Goal: Navigation & Orientation: Find specific page/section

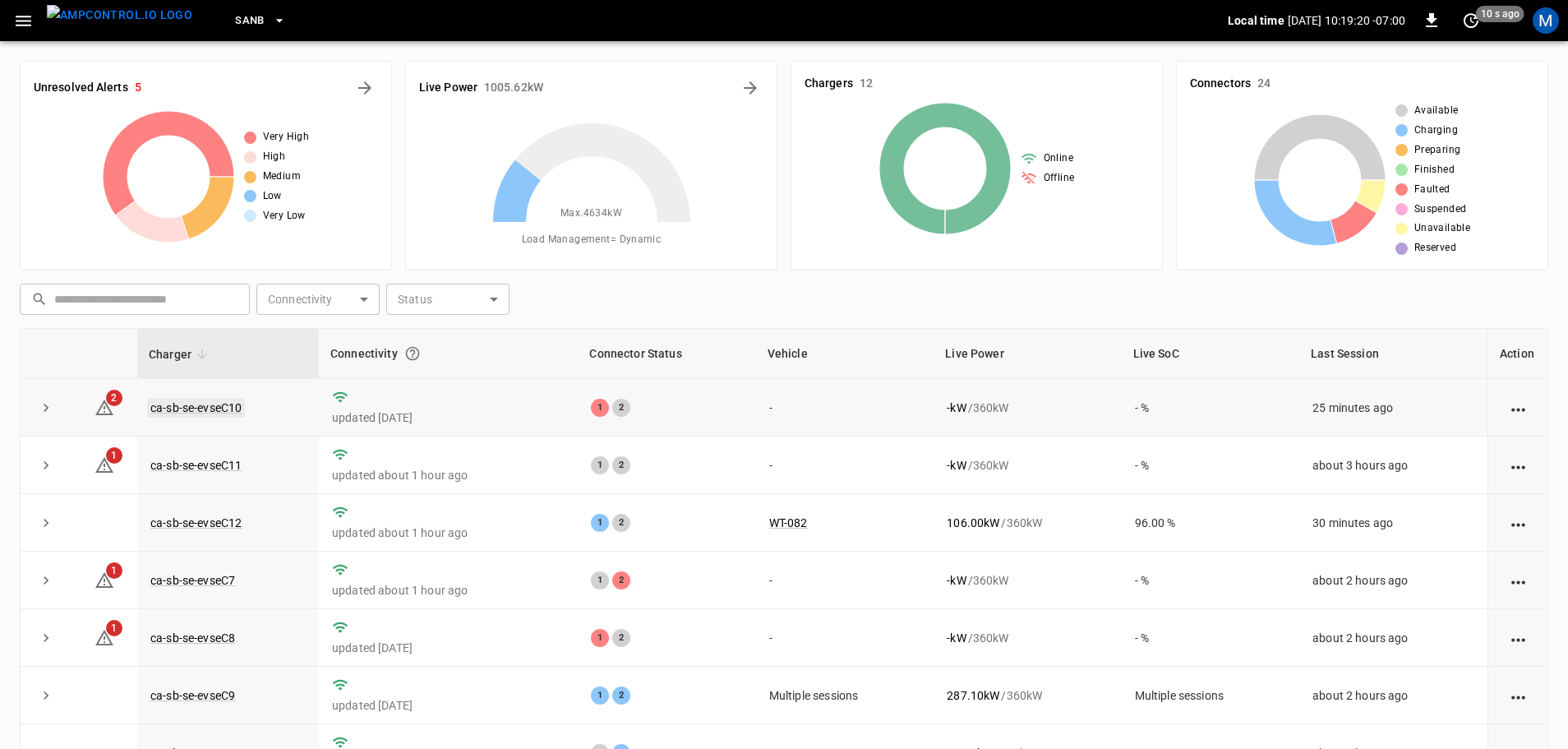
click at [237, 413] on link "ca-sb-se-evseC10" at bounding box center [196, 408] width 97 height 20
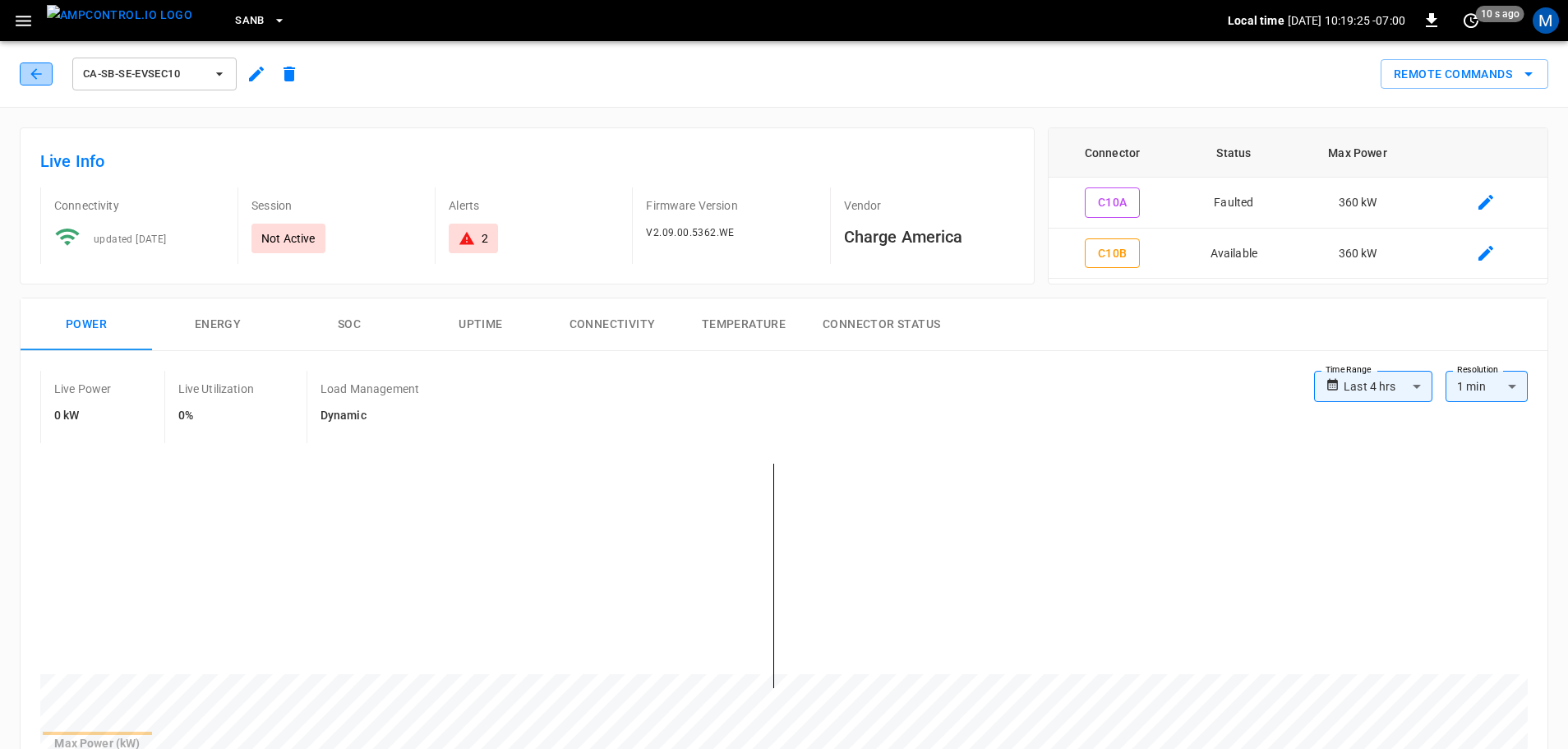
click at [37, 75] on icon "button" at bounding box center [37, 74] width 17 height 17
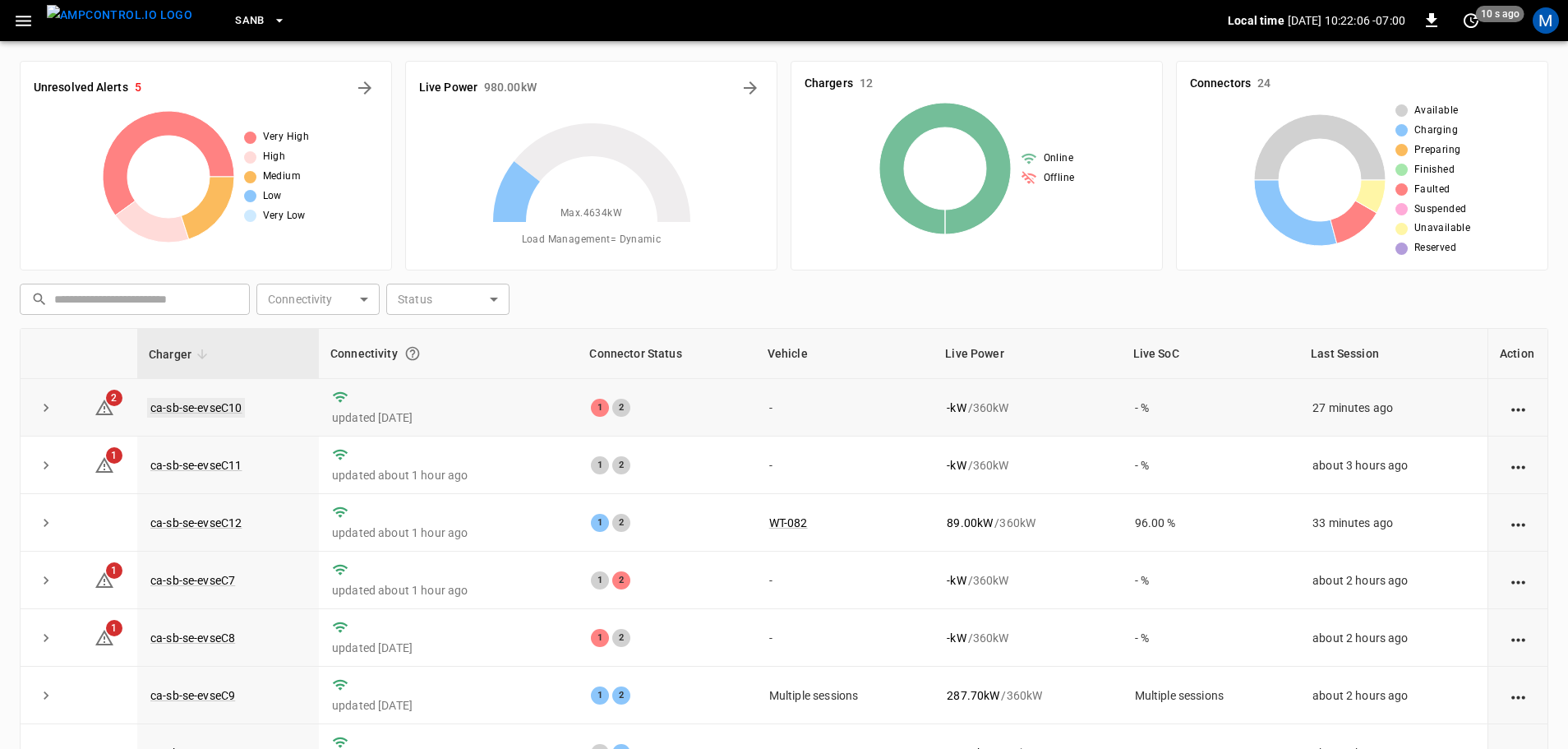
click at [189, 405] on link "ca-sb-se-evseC10" at bounding box center [196, 408] width 97 height 20
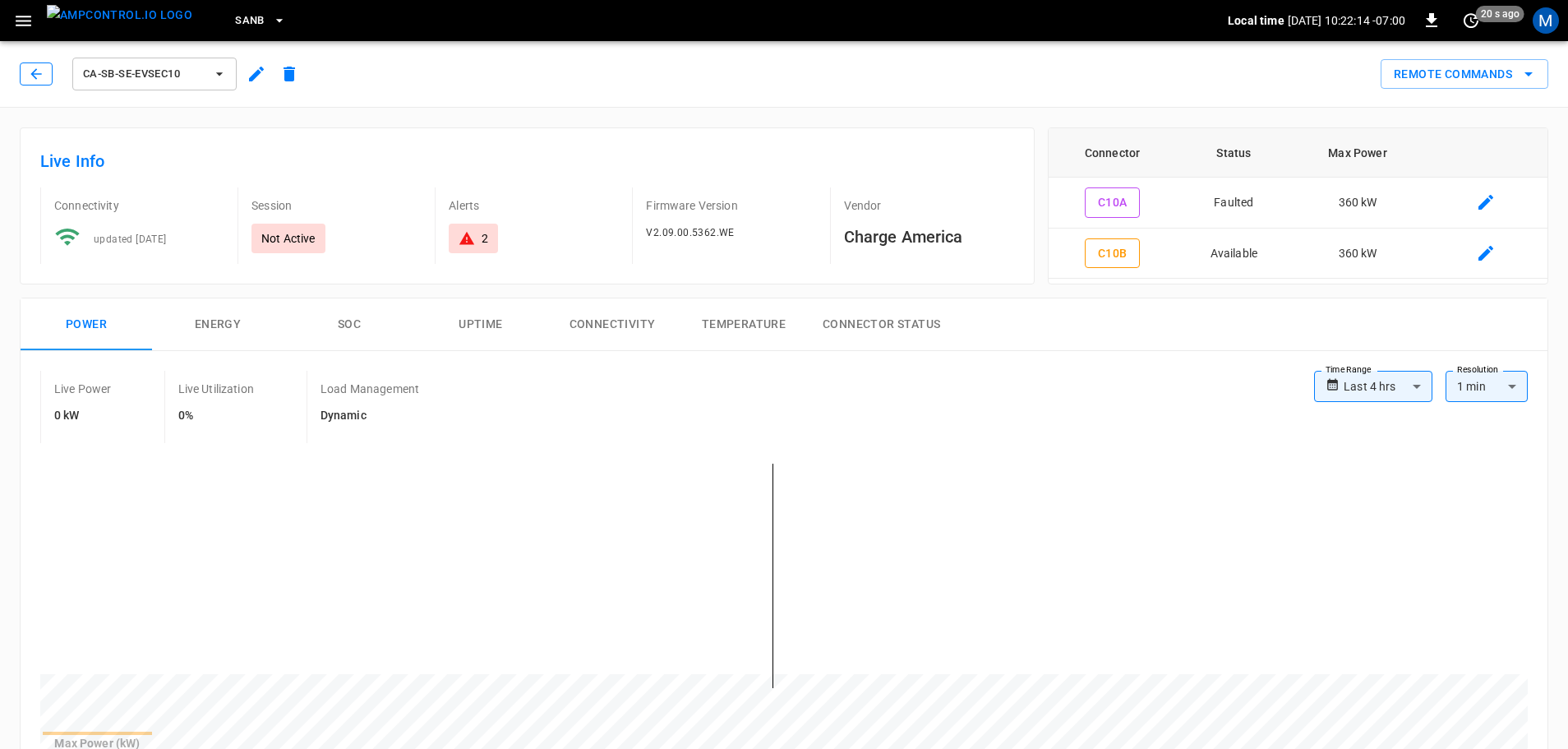
click at [43, 73] on icon "button" at bounding box center [37, 74] width 17 height 17
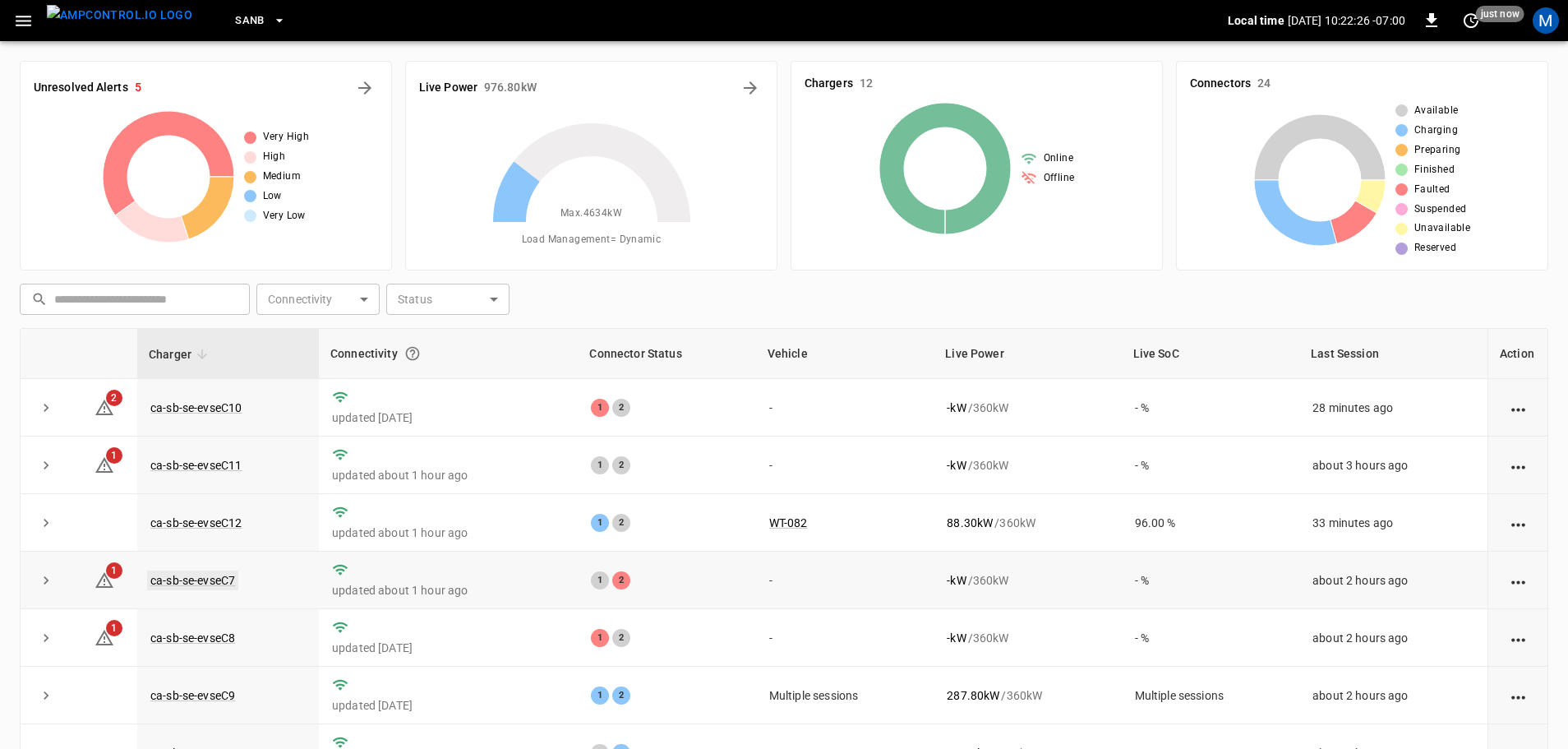
click at [212, 578] on link "ca-sb-se-evseC7" at bounding box center [192, 580] width 91 height 20
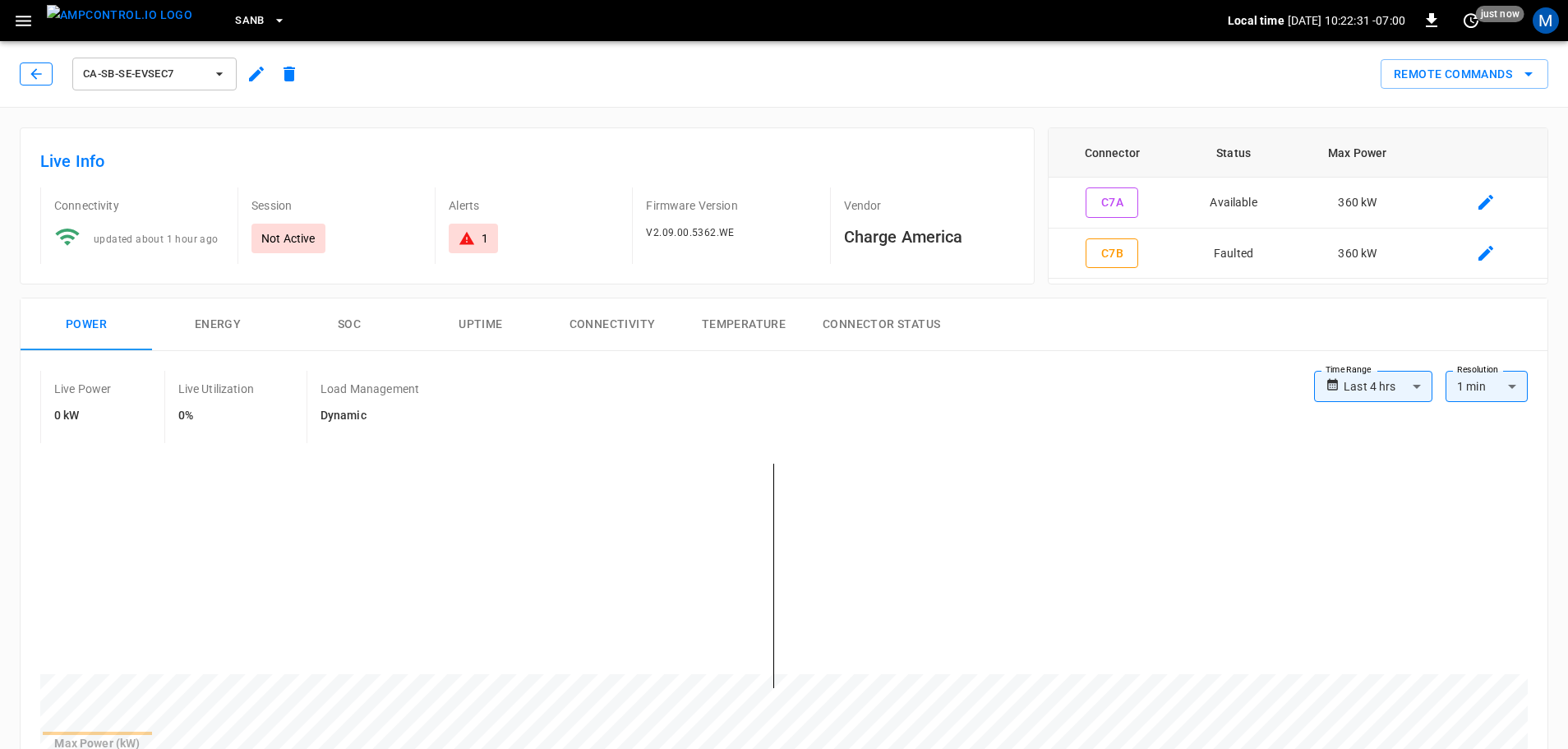
click at [31, 67] on icon "button" at bounding box center [37, 74] width 17 height 17
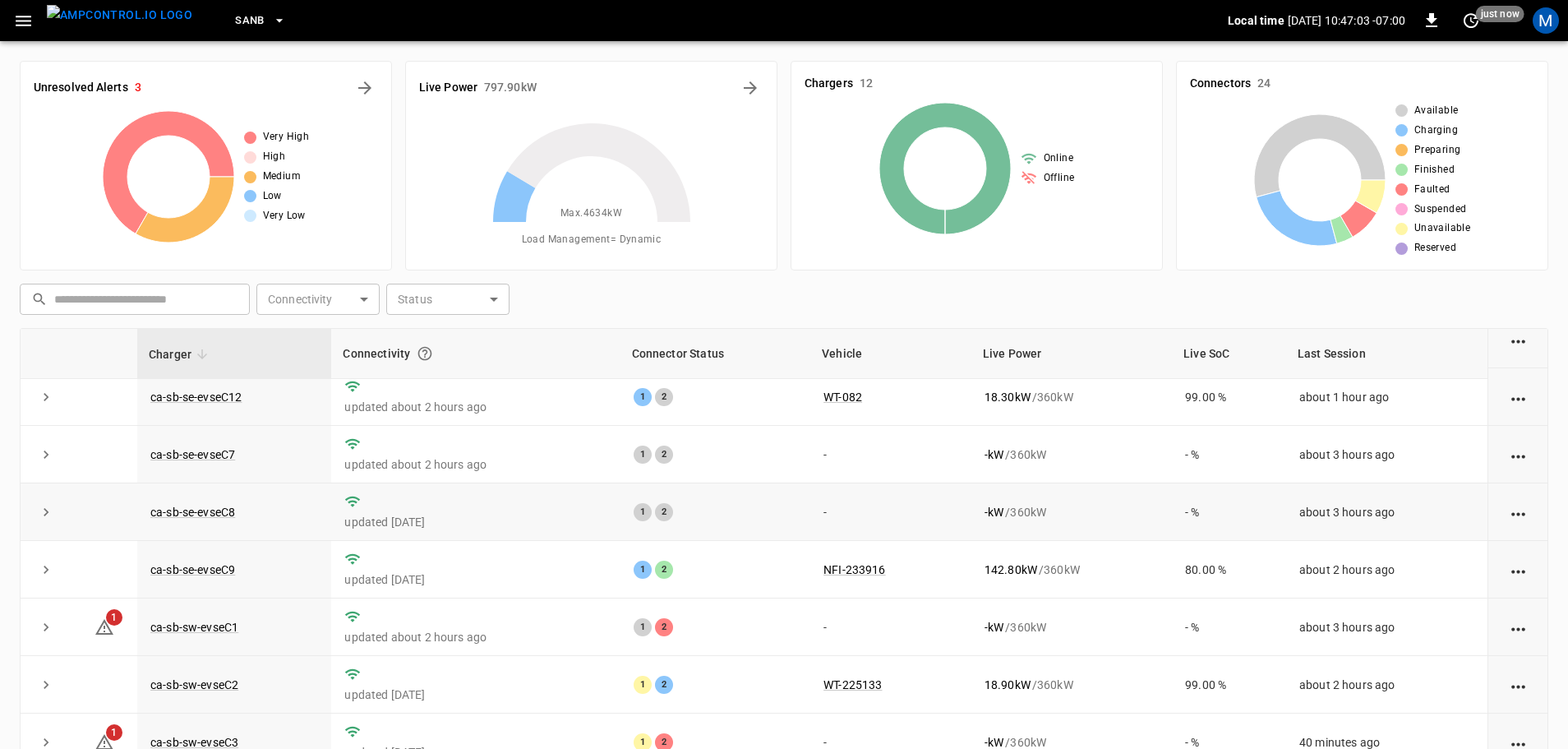
scroll to position [228, 0]
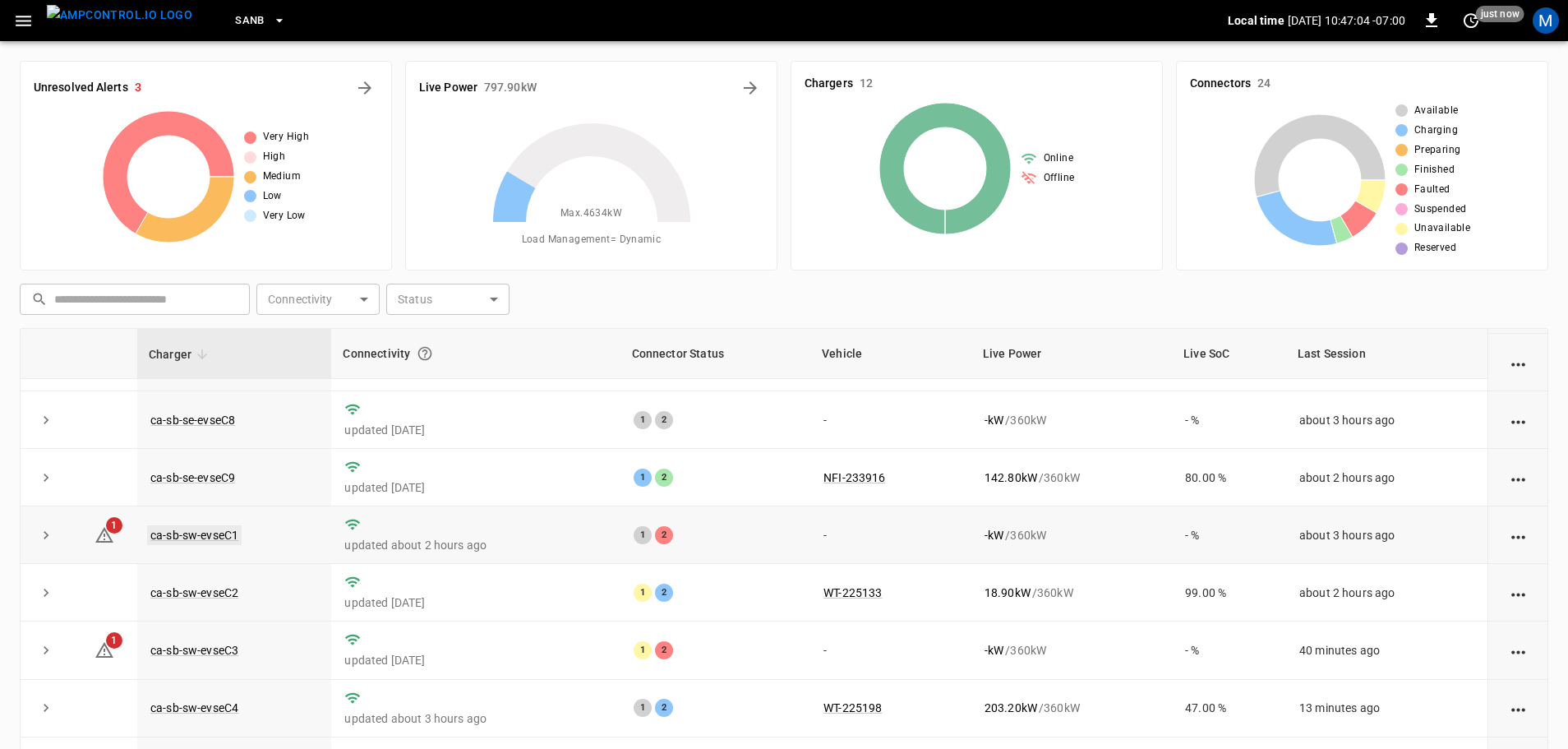
click at [206, 538] on link "ca-sb-sw-evseC1" at bounding box center [194, 534] width 95 height 20
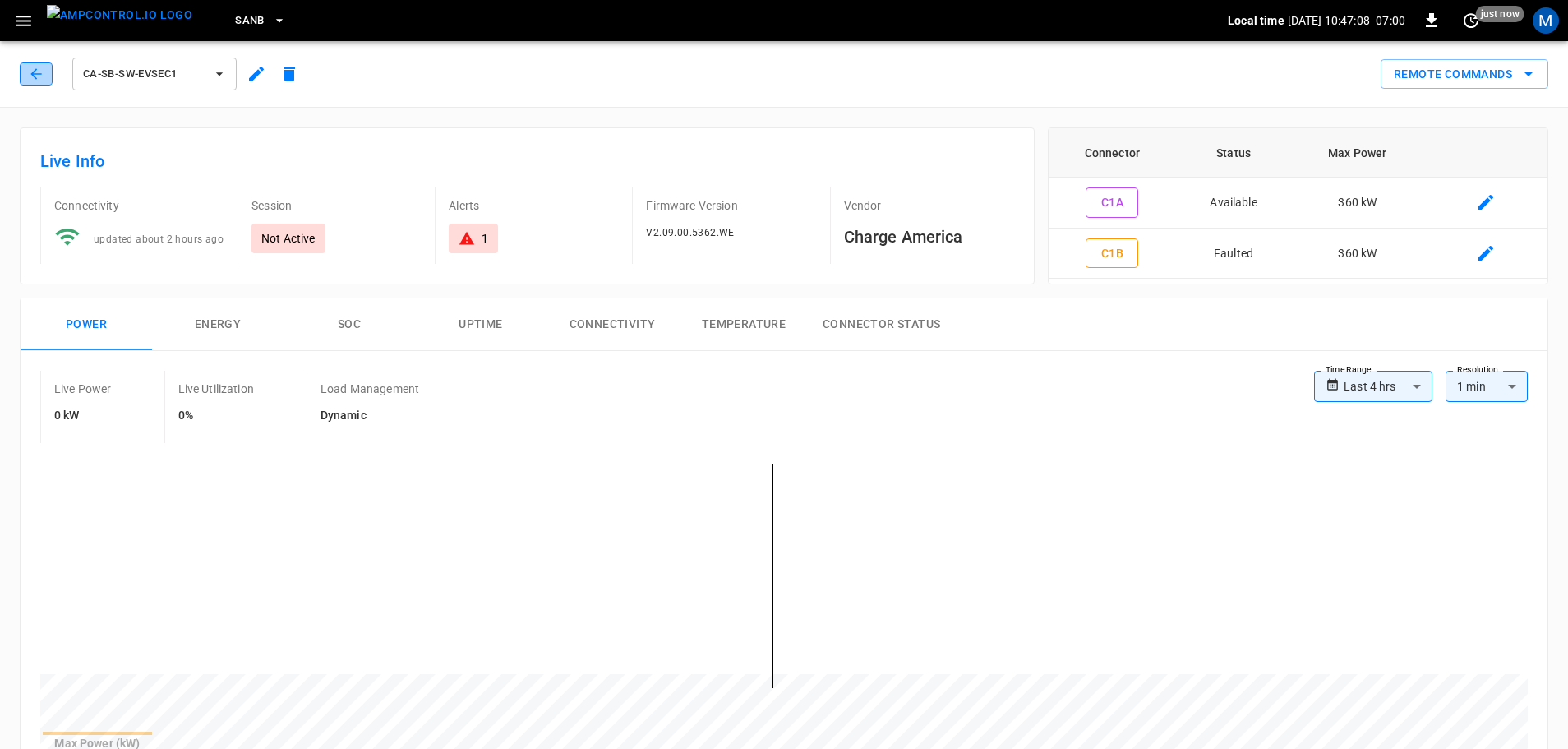
click at [38, 80] on icon "button" at bounding box center [37, 74] width 17 height 17
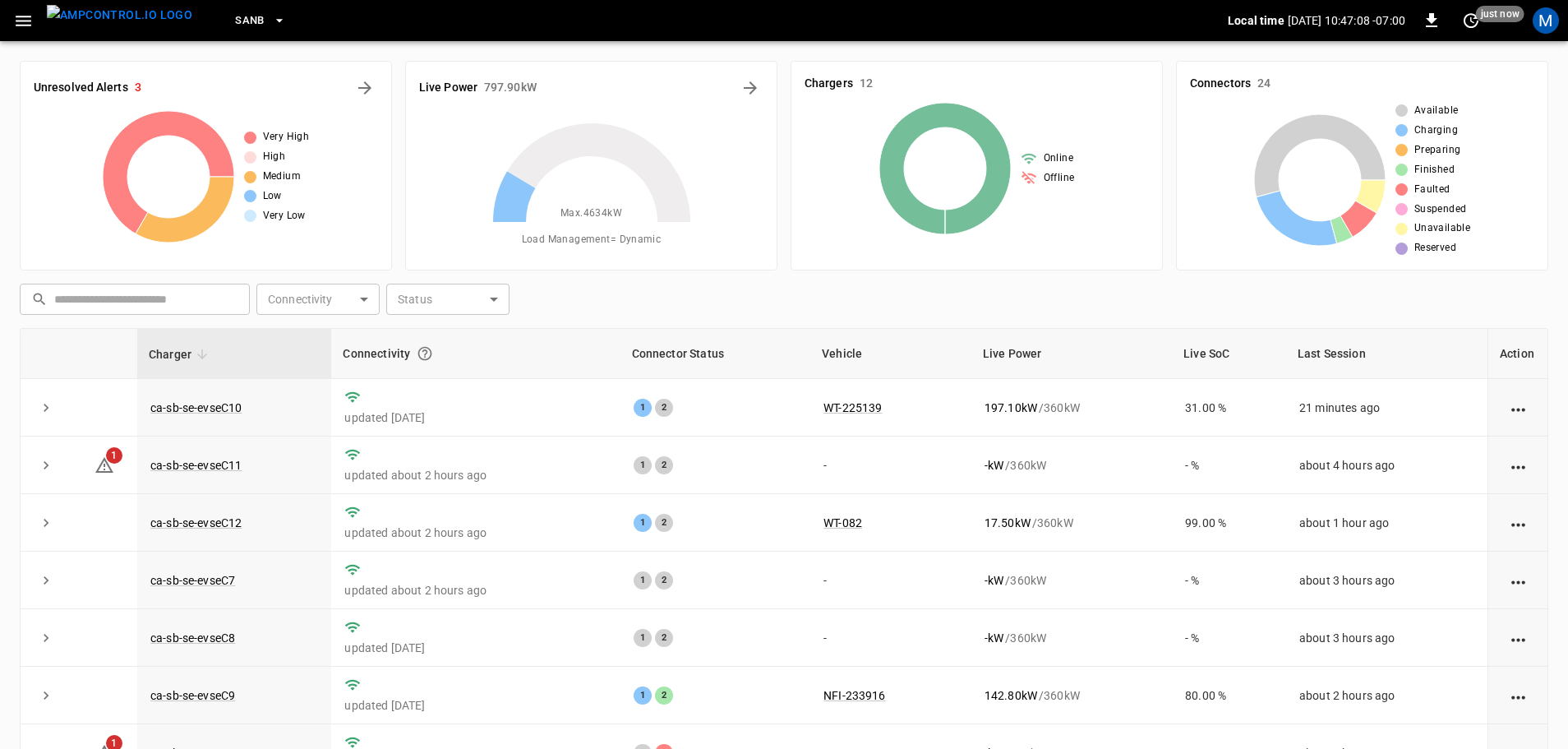
scroll to position [228, 0]
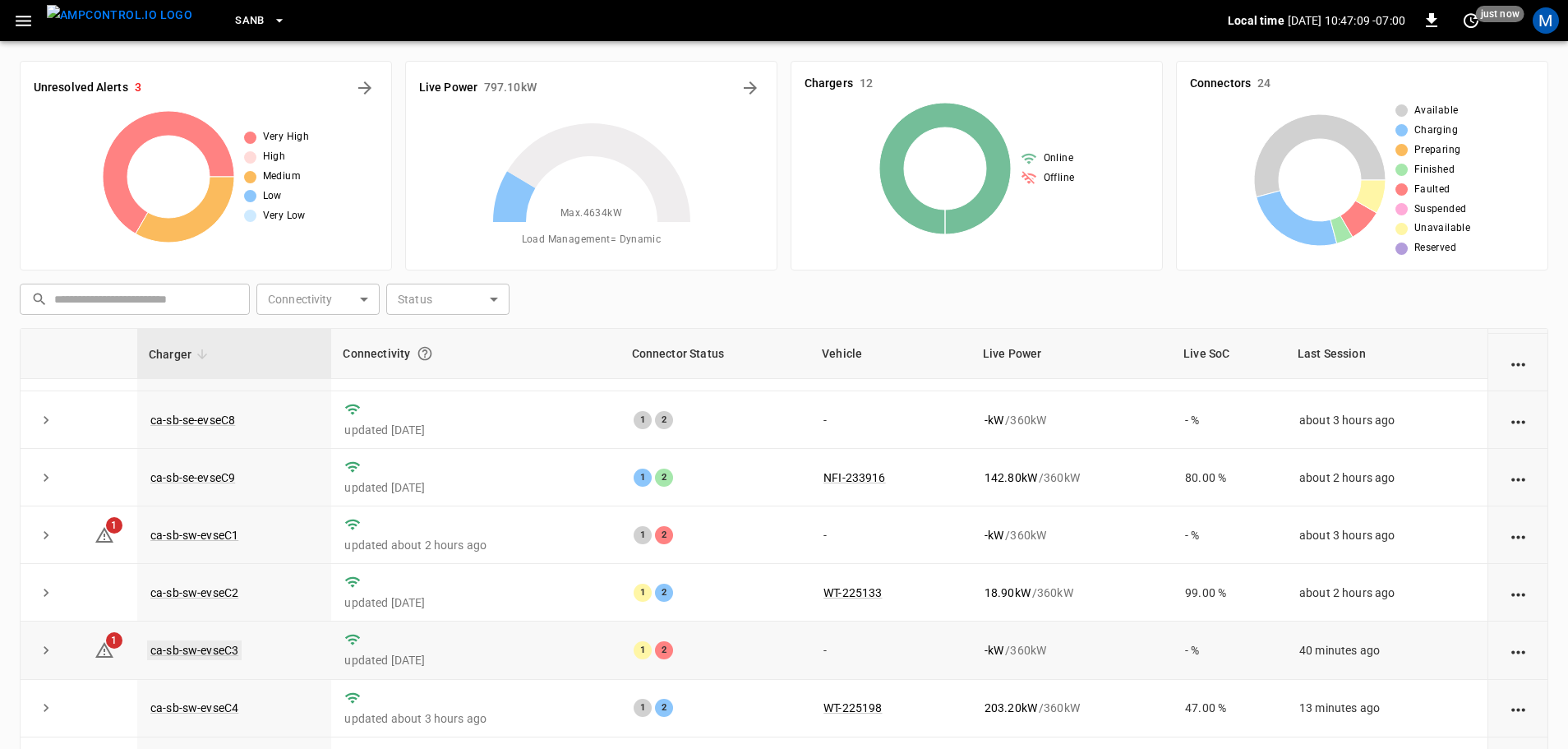
click at [190, 636] on td "ca-sb-sw-evseC3" at bounding box center [233, 650] width 194 height 57
click at [193, 644] on link "ca-sb-sw-evseC3" at bounding box center [194, 650] width 95 height 20
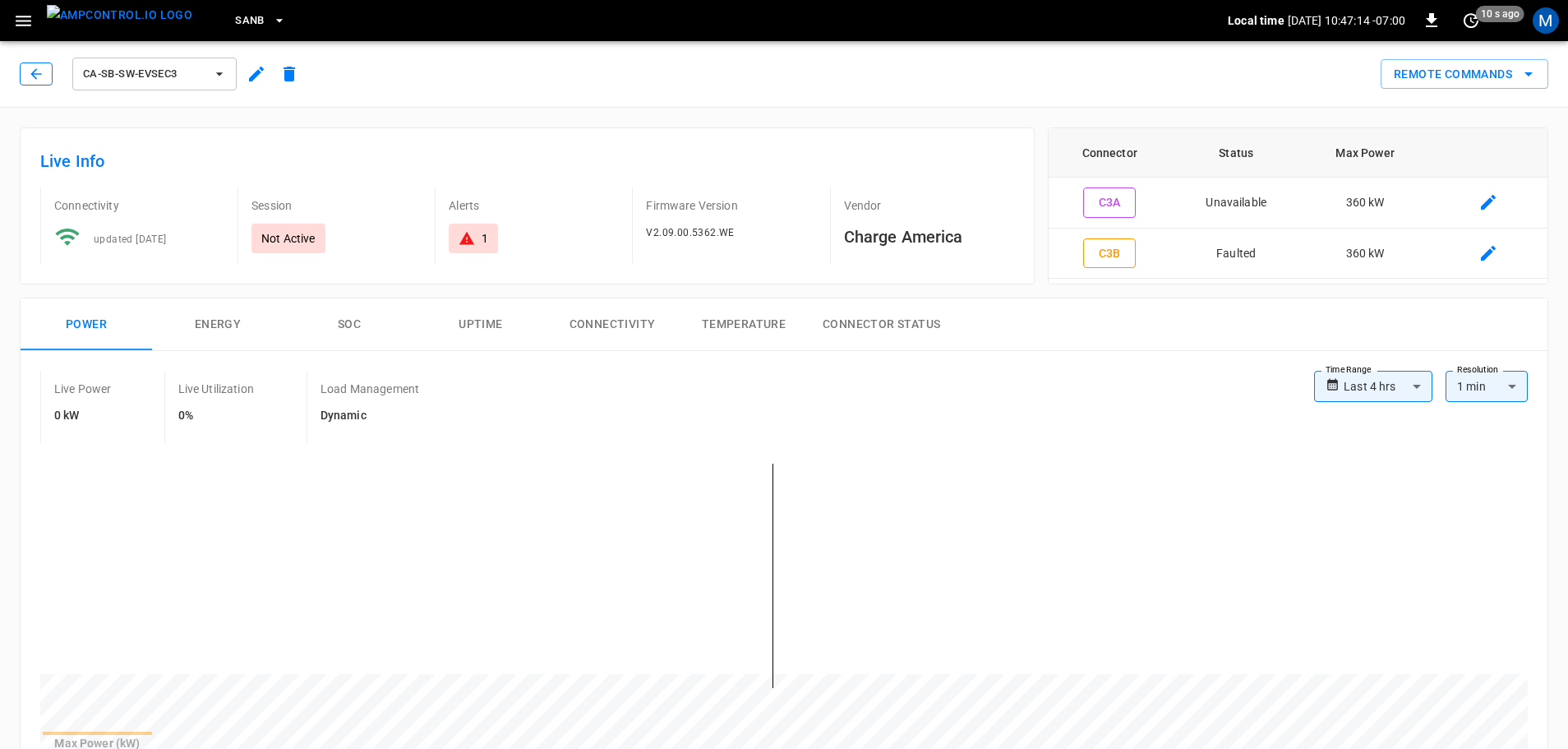
click at [40, 73] on icon "button" at bounding box center [37, 74] width 17 height 17
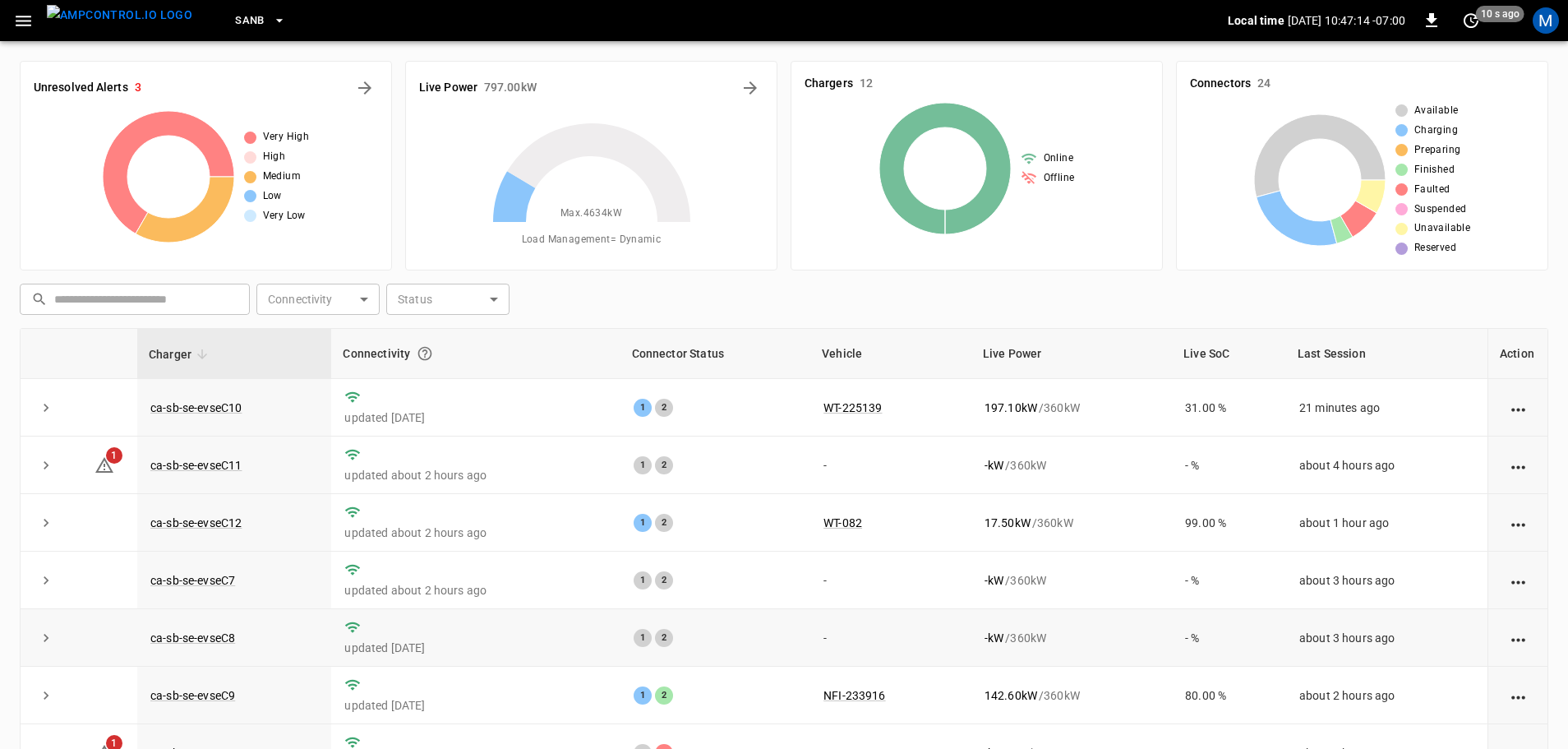
scroll to position [228, 0]
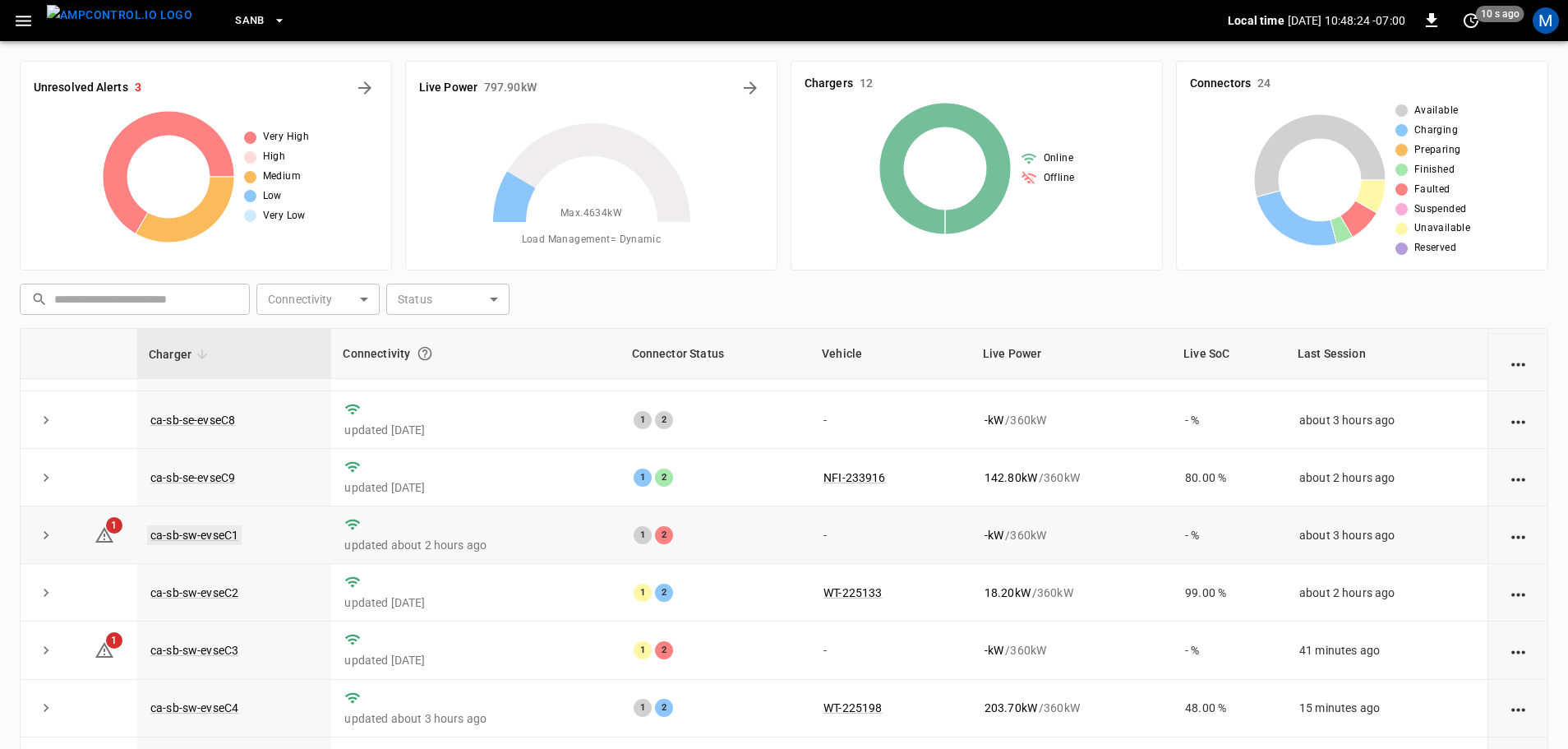
click at [217, 528] on link "ca-sb-sw-evseC1" at bounding box center [194, 534] width 95 height 20
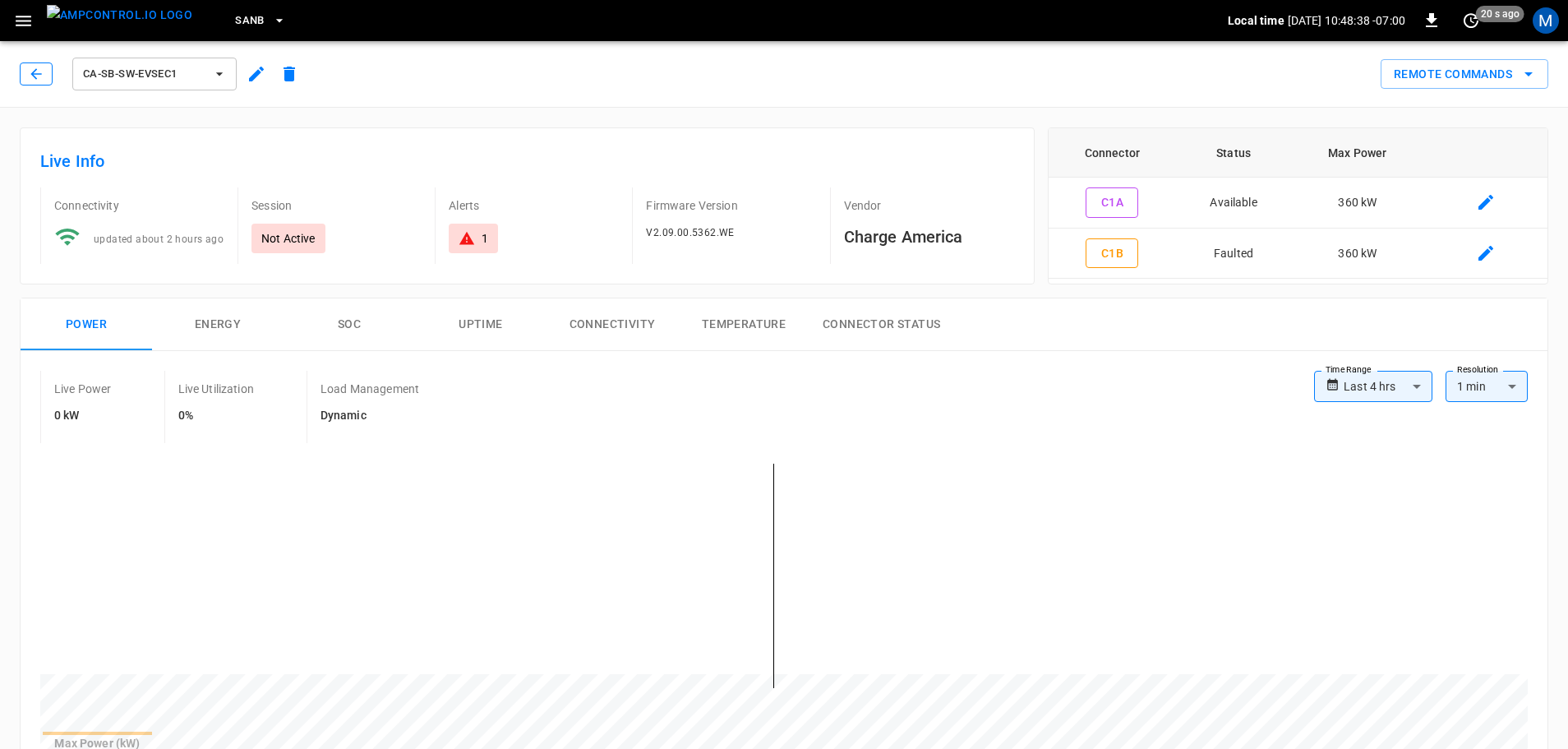
click at [31, 68] on icon "button" at bounding box center [37, 74] width 17 height 17
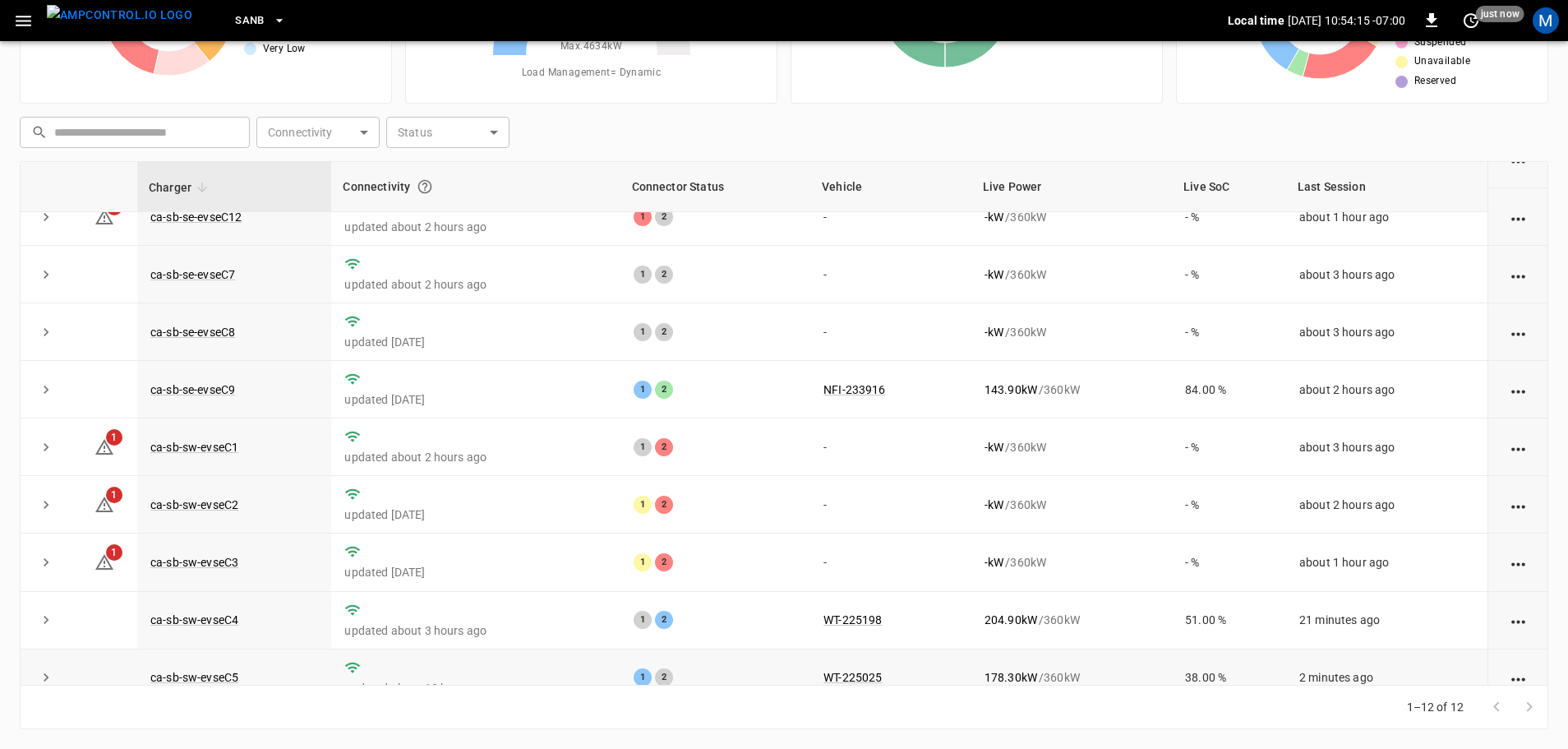
scroll to position [228, 0]
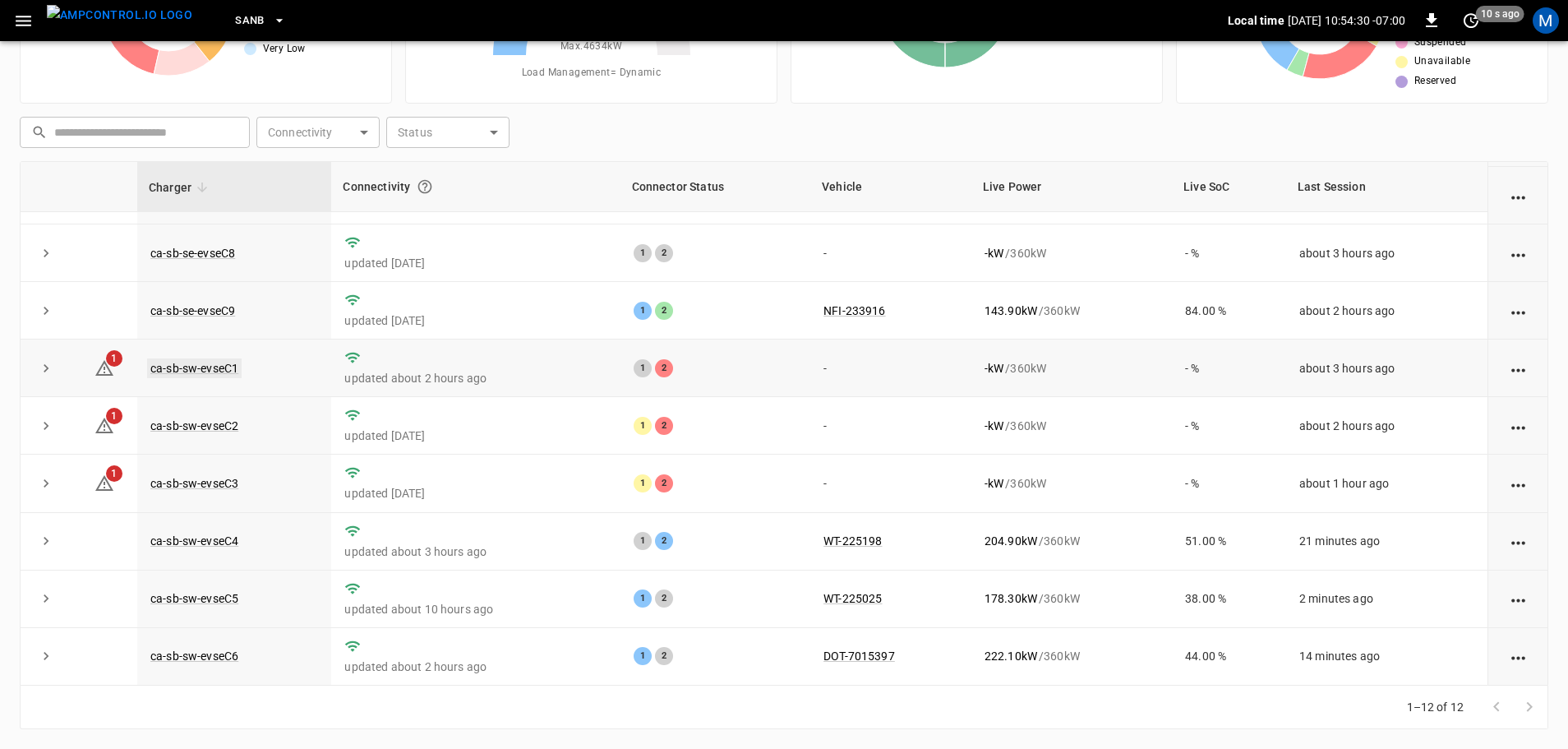
click at [203, 364] on link "ca-sb-sw-evseC1" at bounding box center [194, 367] width 95 height 20
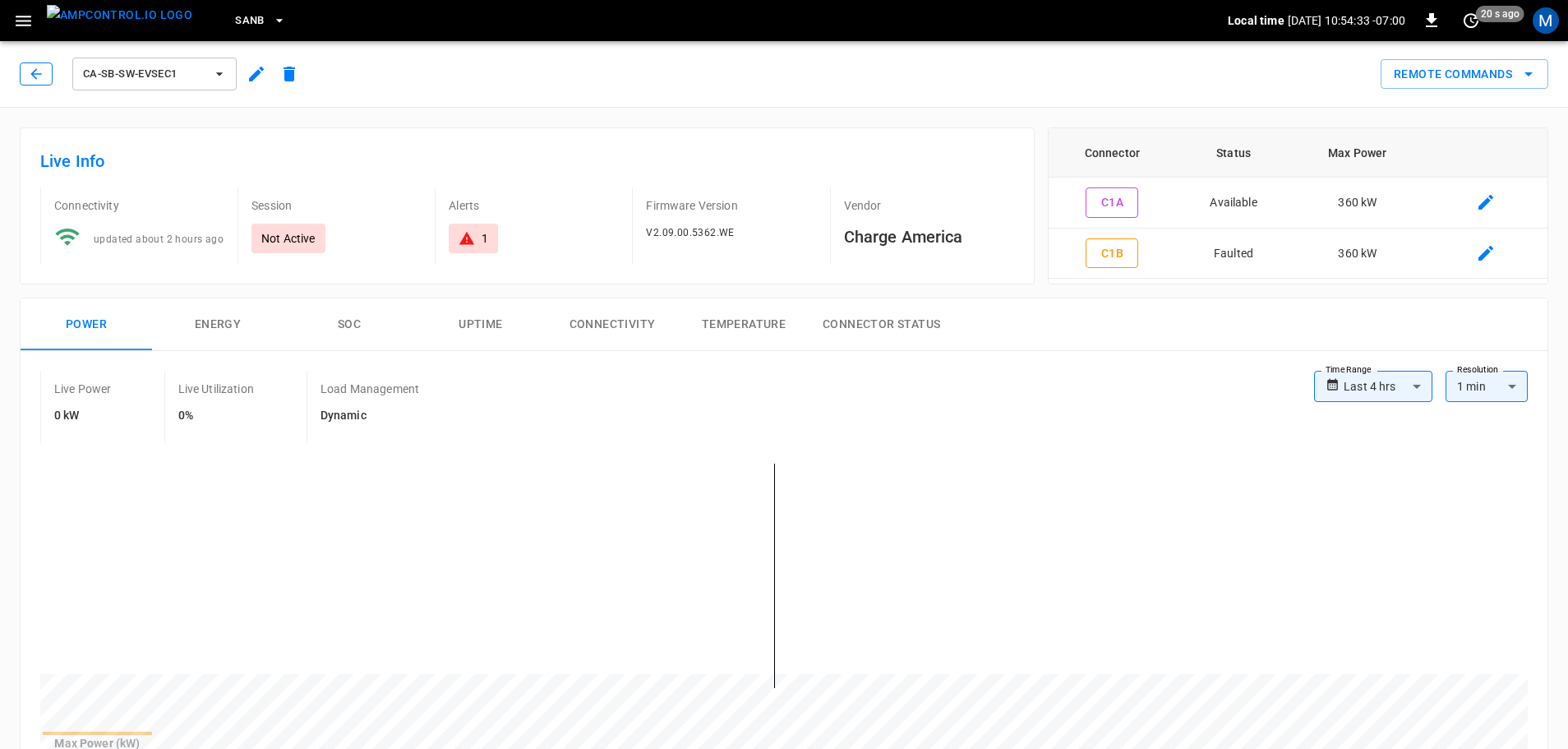
click at [34, 78] on icon "button" at bounding box center [37, 74] width 17 height 17
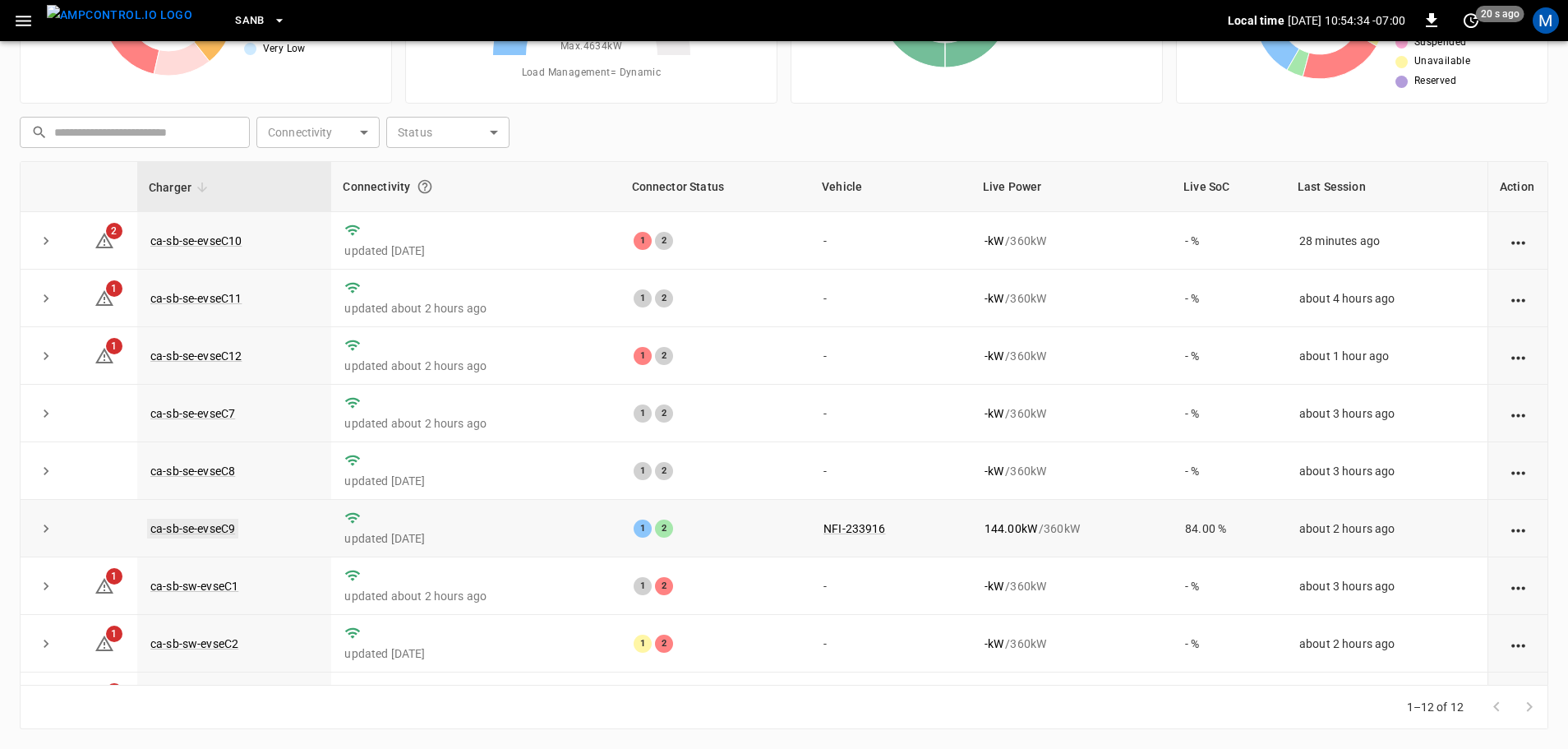
scroll to position [228, 0]
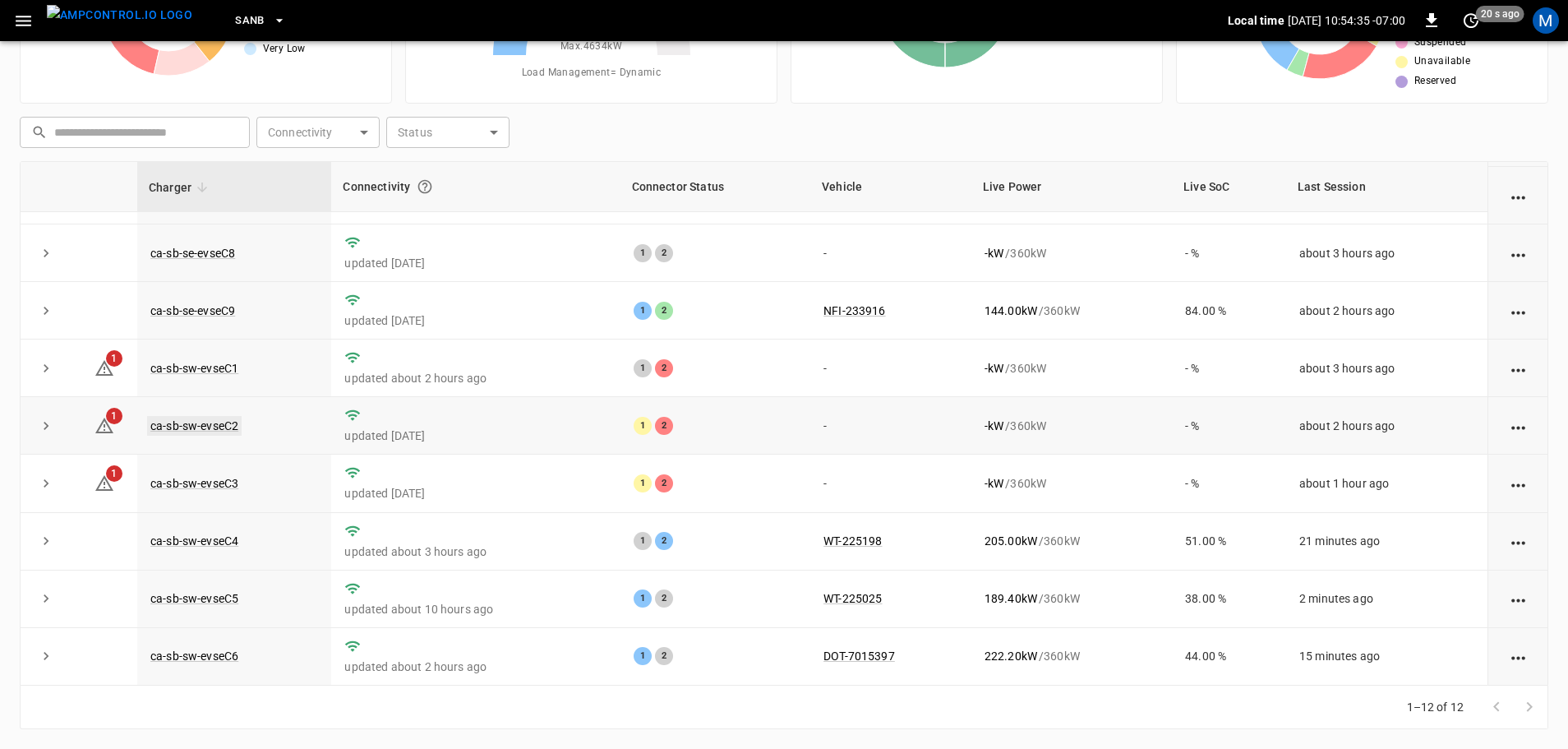
click at [211, 422] on link "ca-sb-sw-evseC2" at bounding box center [194, 426] width 95 height 20
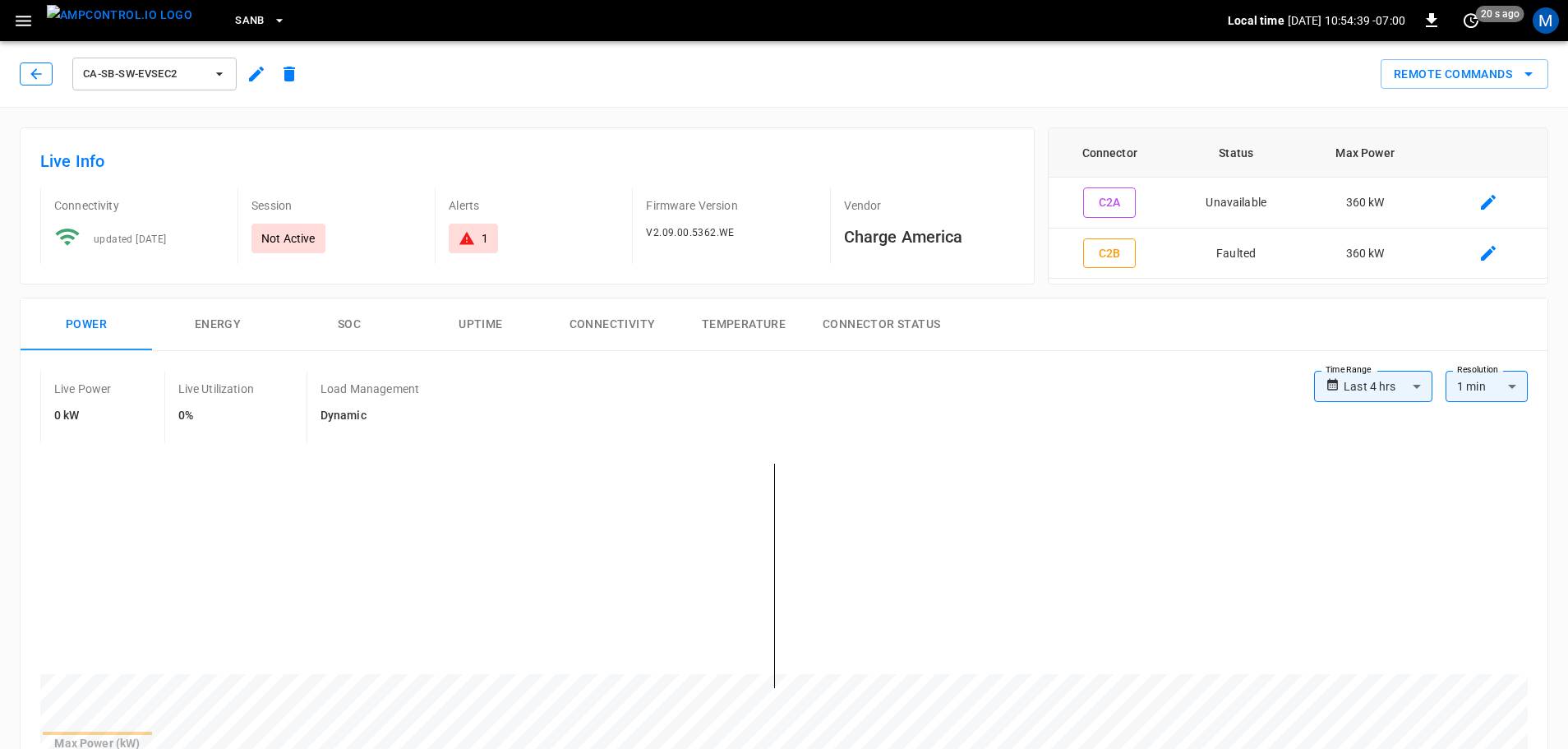
click at [37, 77] on icon "button" at bounding box center [37, 74] width 17 height 17
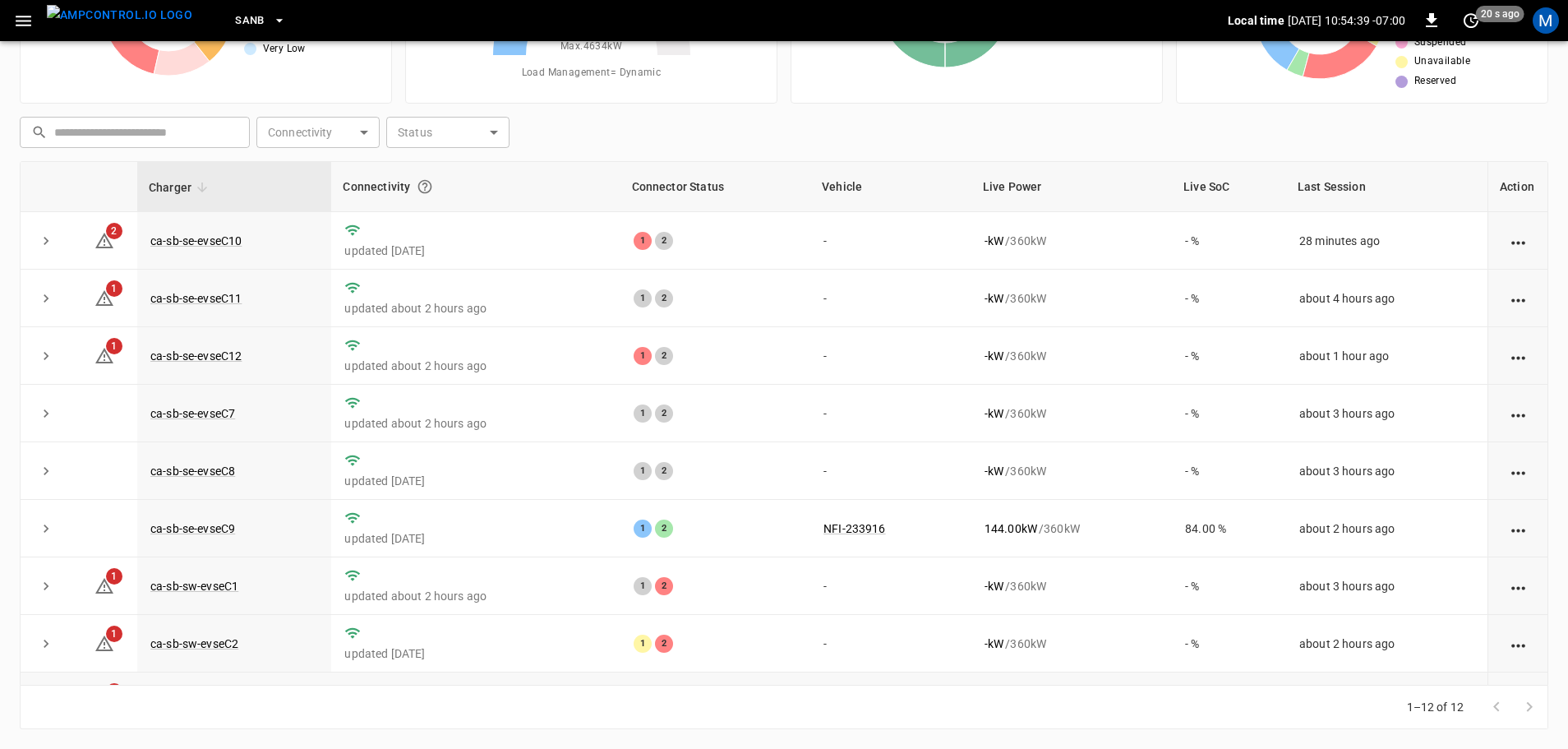
scroll to position [228, 0]
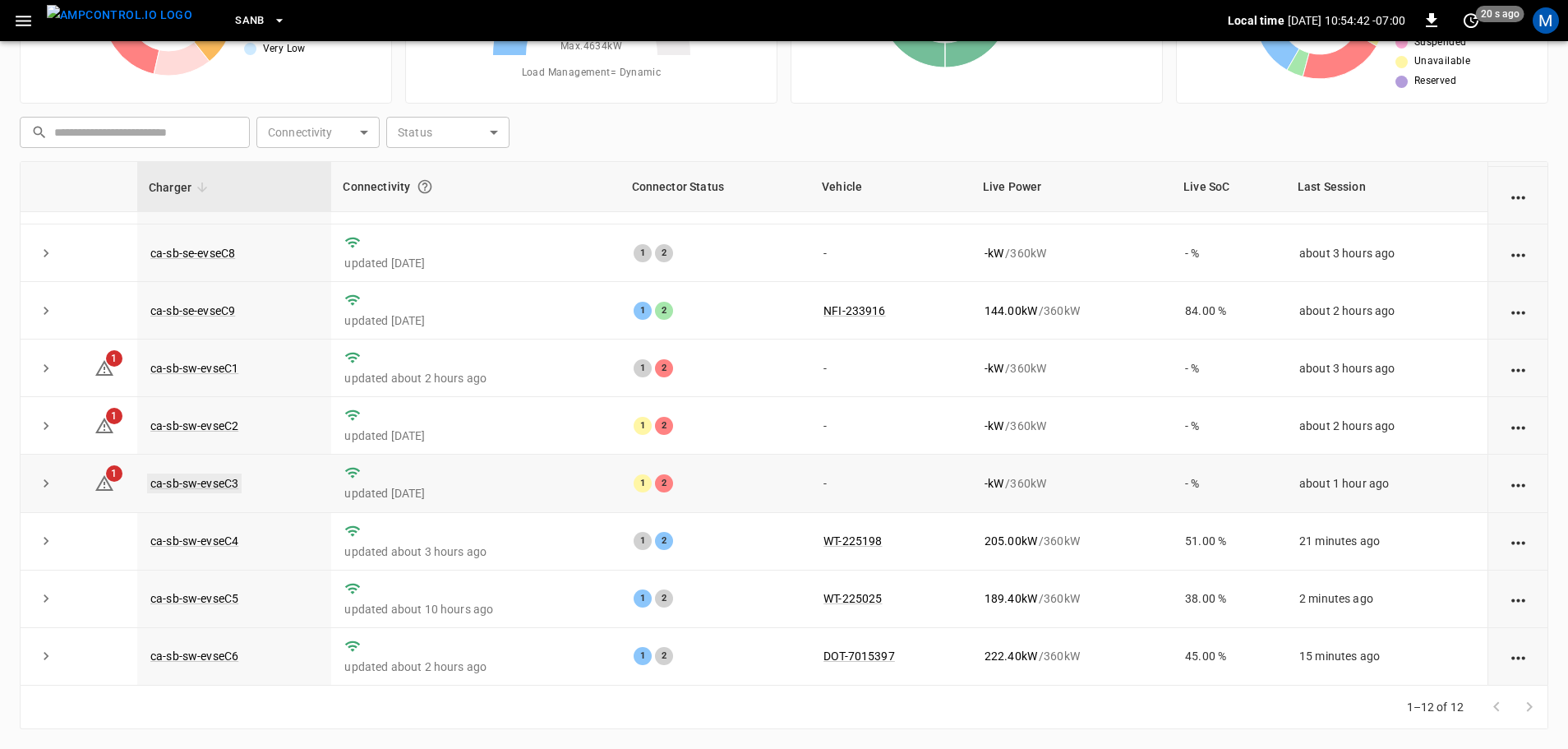
click at [221, 475] on link "ca-sb-sw-evseC3" at bounding box center [194, 483] width 95 height 20
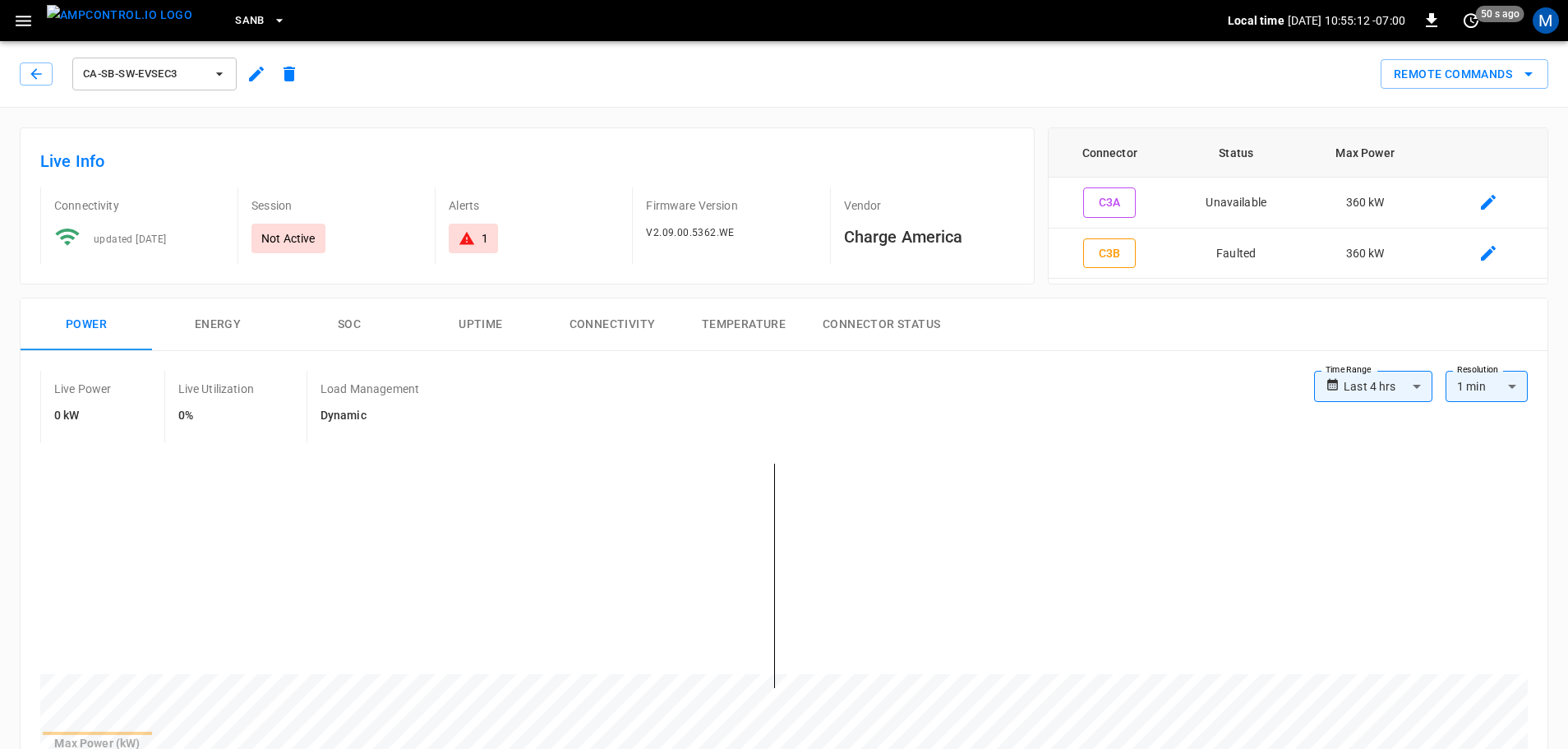
click at [36, 81] on icon "button" at bounding box center [37, 74] width 17 height 17
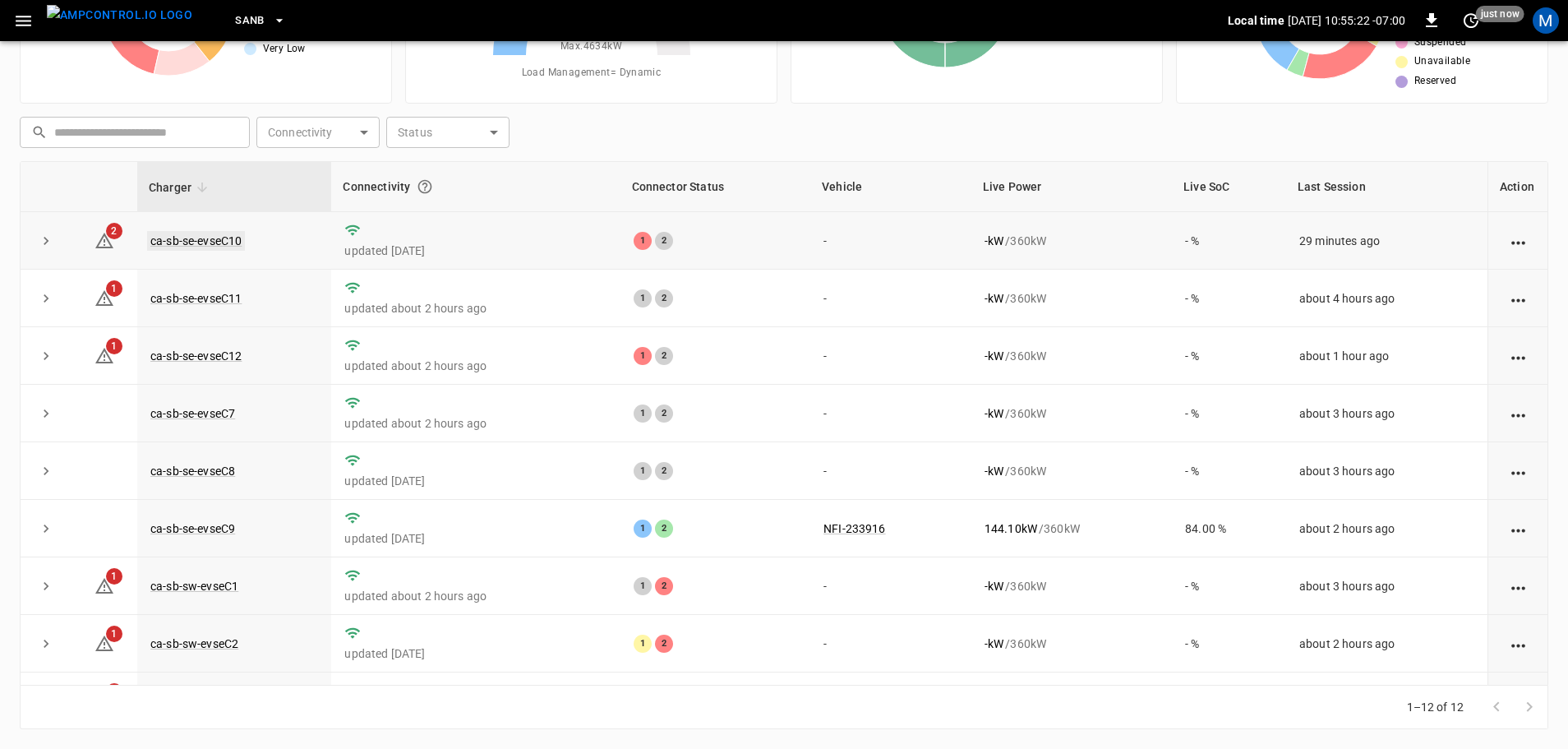
click at [181, 237] on link "ca-sb-se-evseC10" at bounding box center [196, 240] width 97 height 20
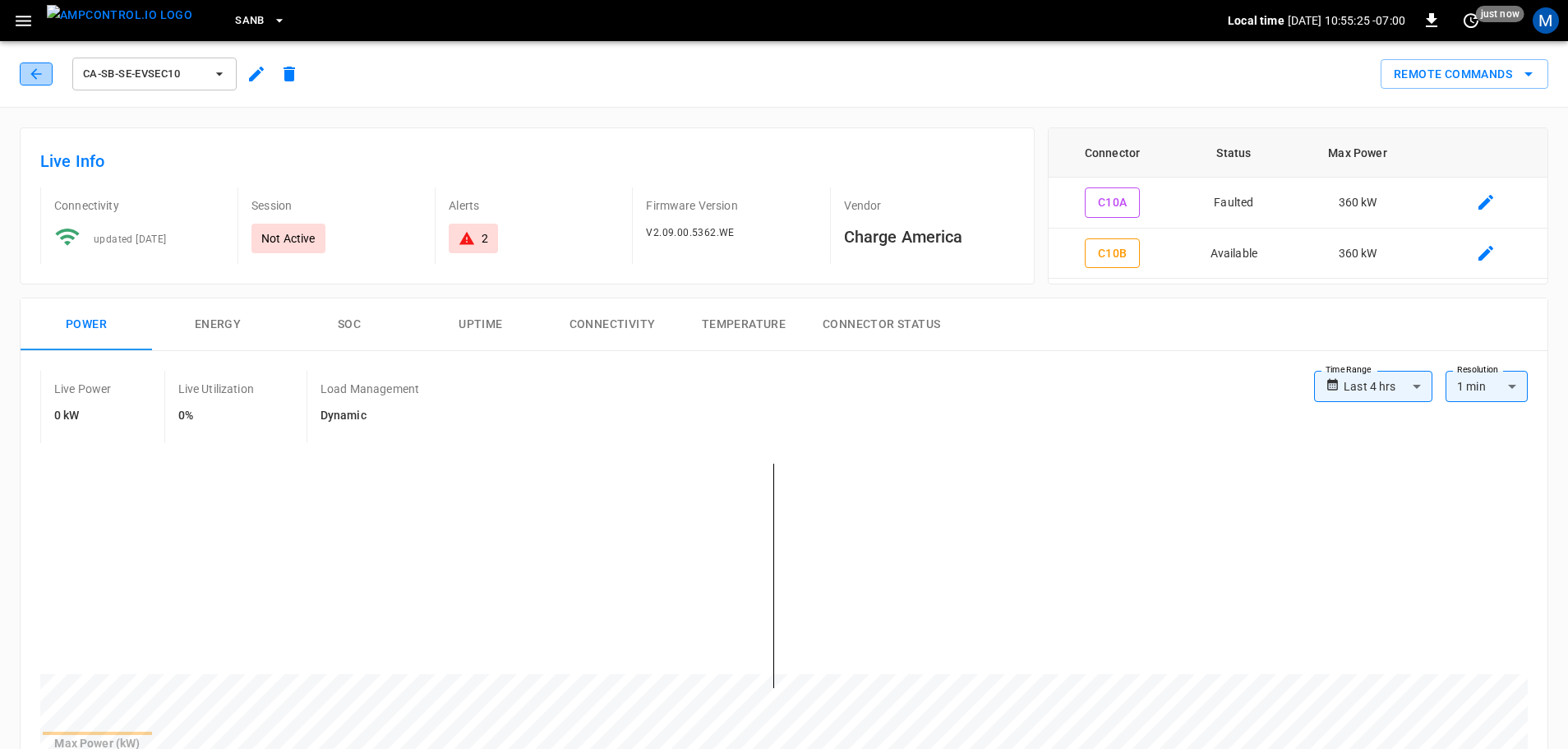
click at [43, 72] on icon "button" at bounding box center [37, 74] width 17 height 17
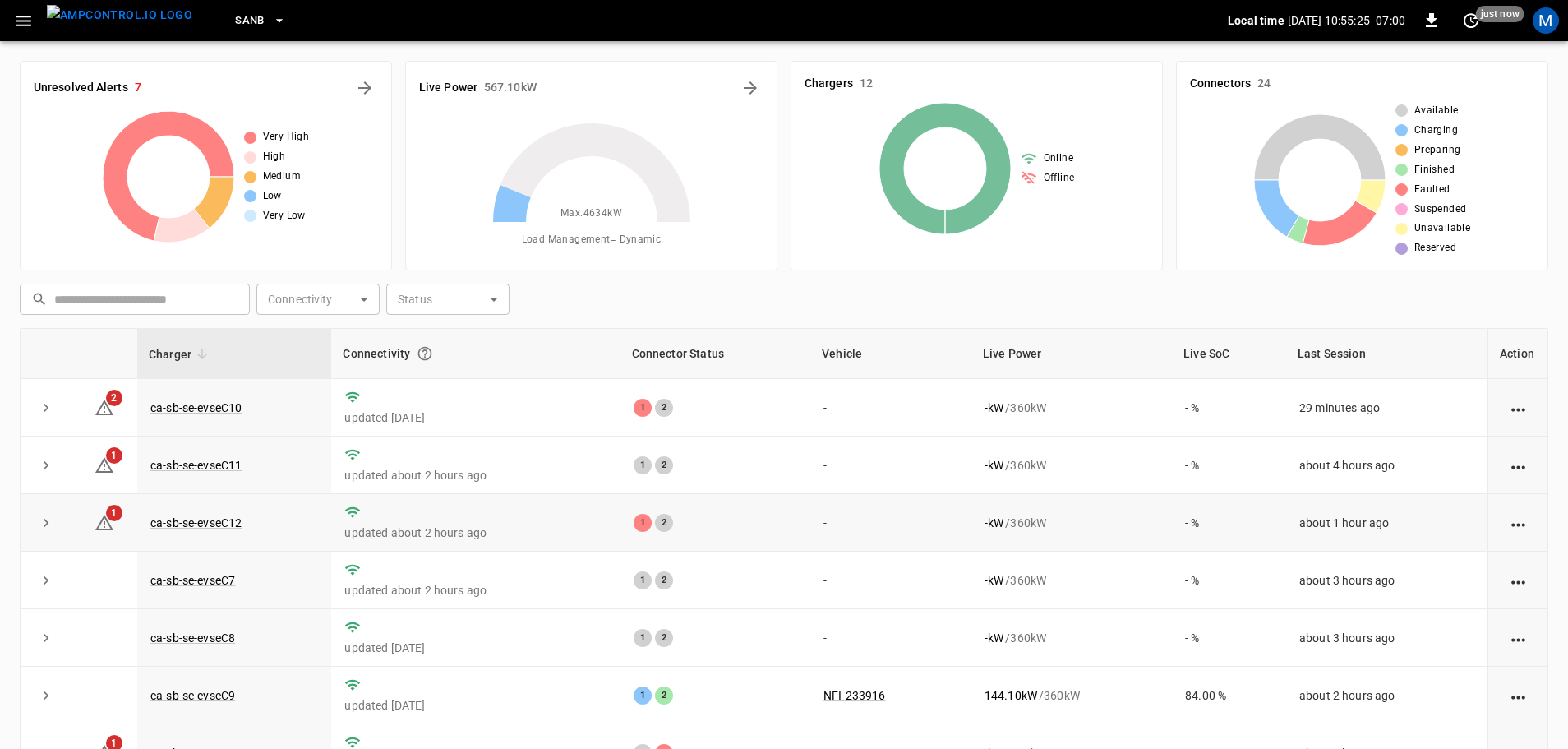
scroll to position [167, 0]
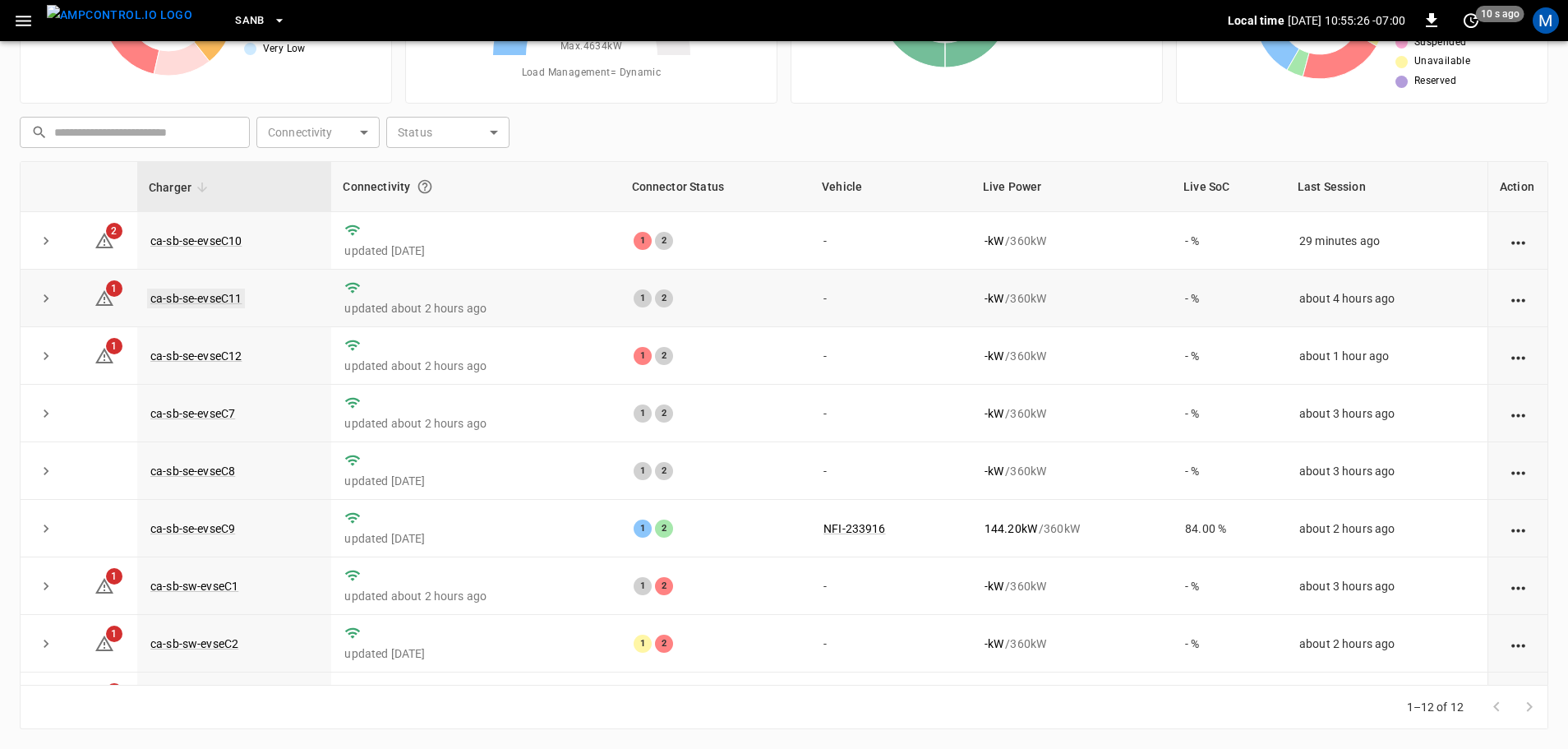
click at [213, 299] on link "ca-sb-se-evseC11" at bounding box center [196, 298] width 97 height 20
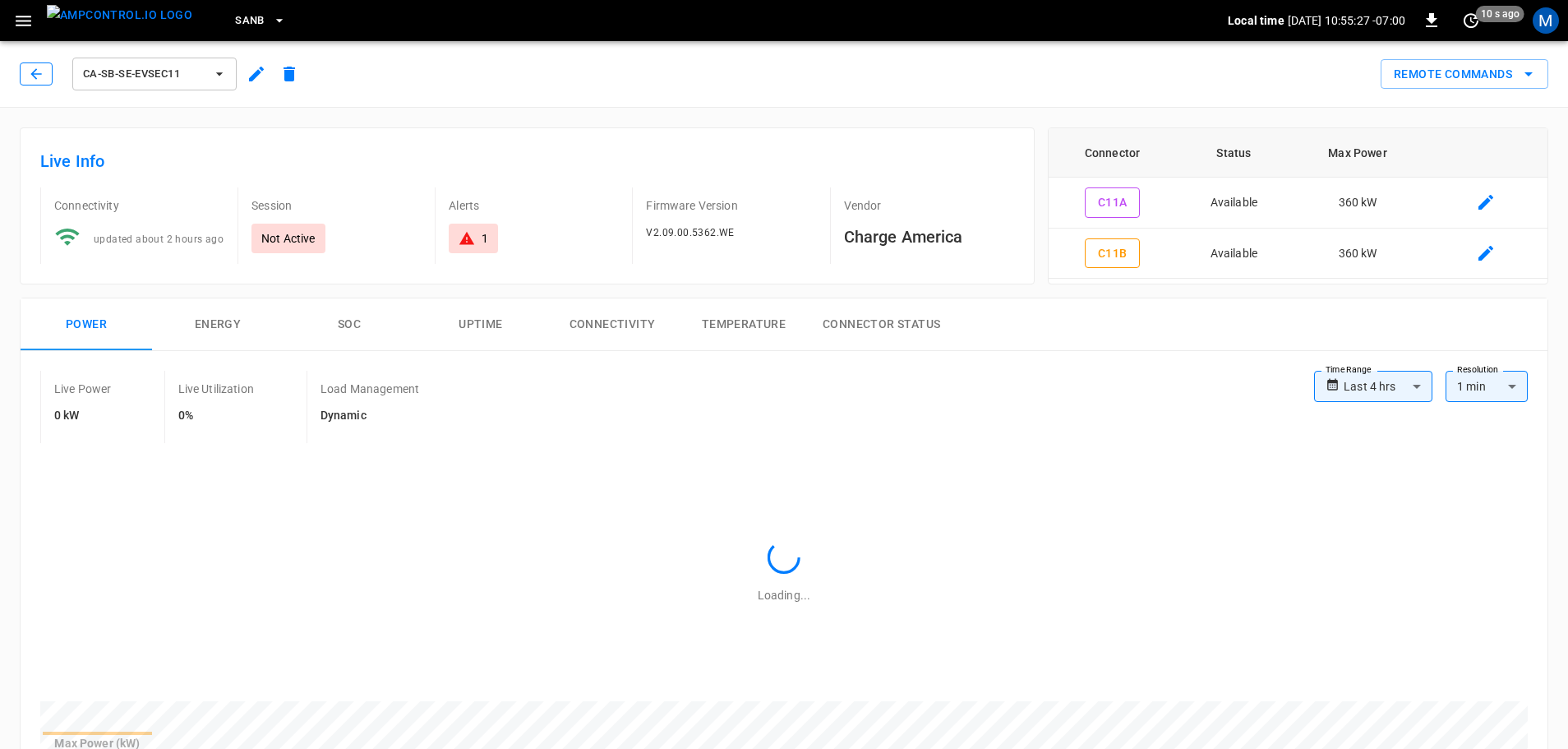
click at [30, 67] on icon "button" at bounding box center [37, 74] width 17 height 17
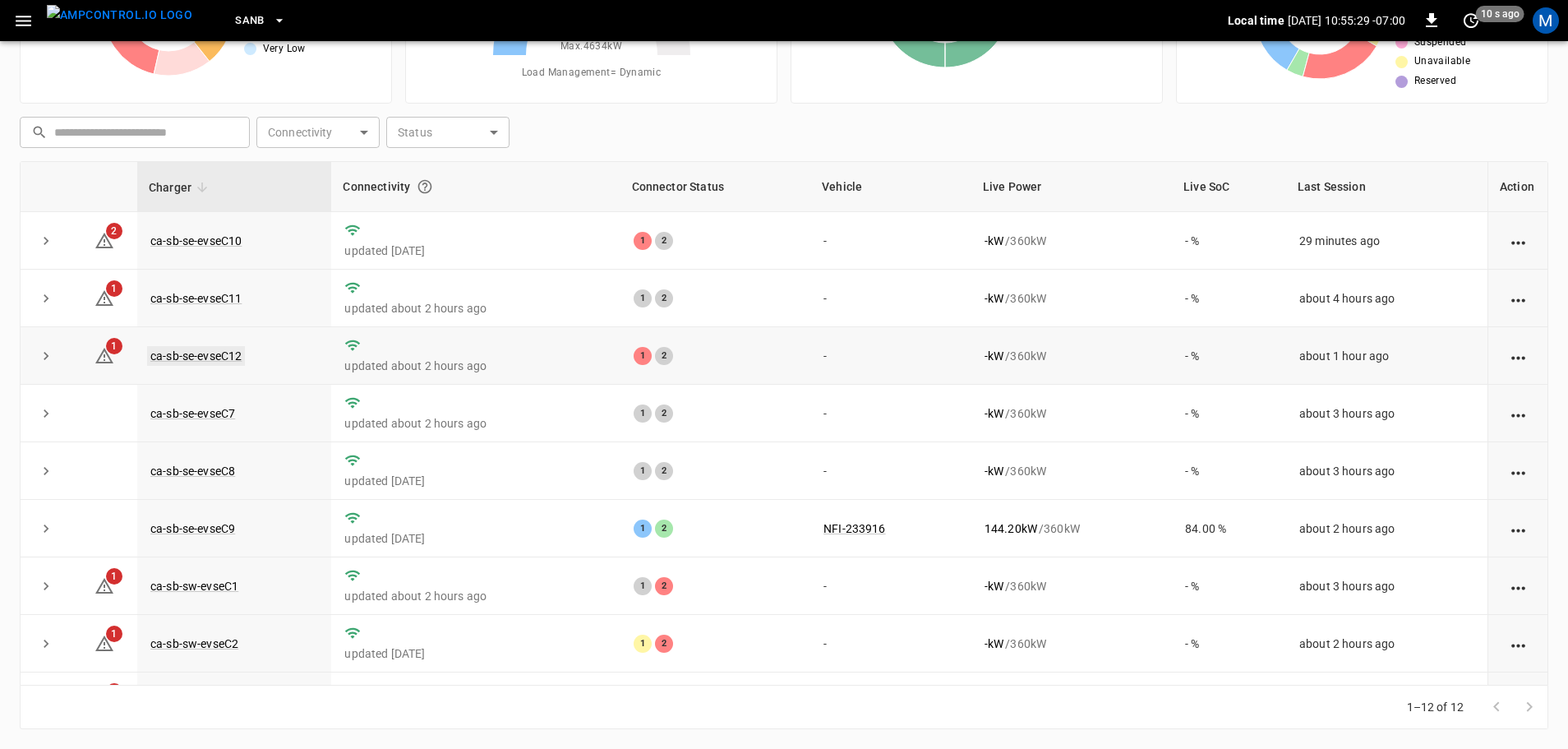
click at [219, 355] on link "ca-sb-se-evseC12" at bounding box center [196, 355] width 97 height 20
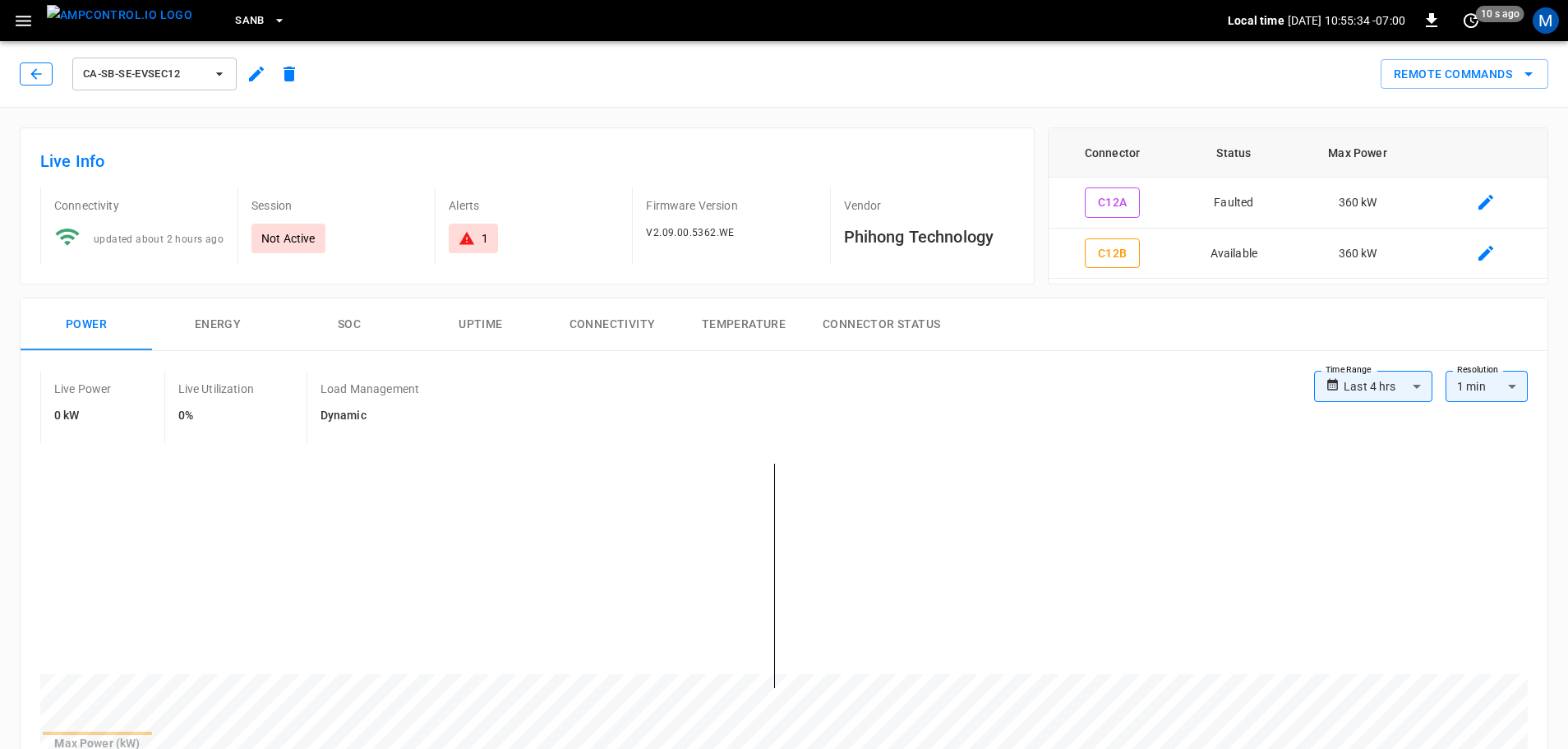
click at [45, 70] on button "button" at bounding box center [36, 74] width 33 height 23
